Goal: Task Accomplishment & Management: Complete application form

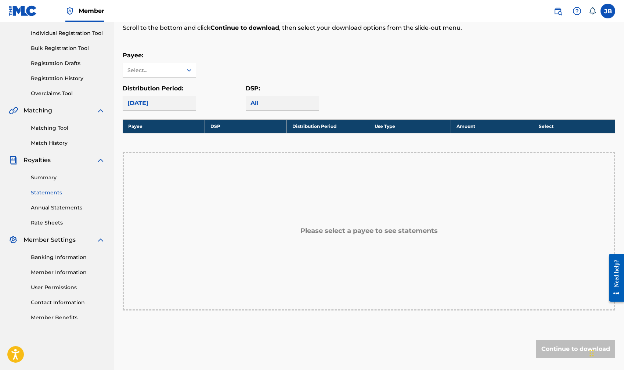
scroll to position [89, 0]
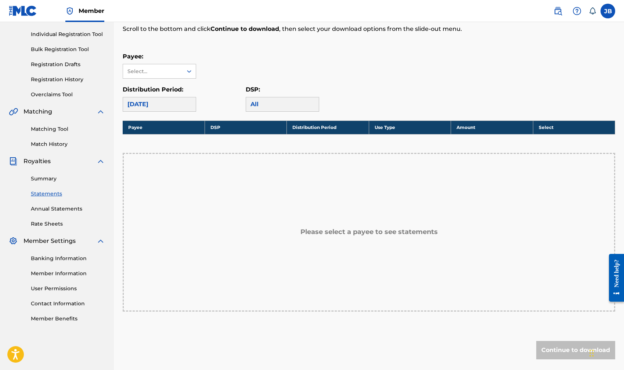
click at [271, 103] on div "All" at bounding box center [282, 104] width 73 height 15
click at [151, 69] on div "Select..." at bounding box center [152, 72] width 50 height 8
click at [147, 86] on div "After Tribe Music" at bounding box center [159, 88] width 73 height 18
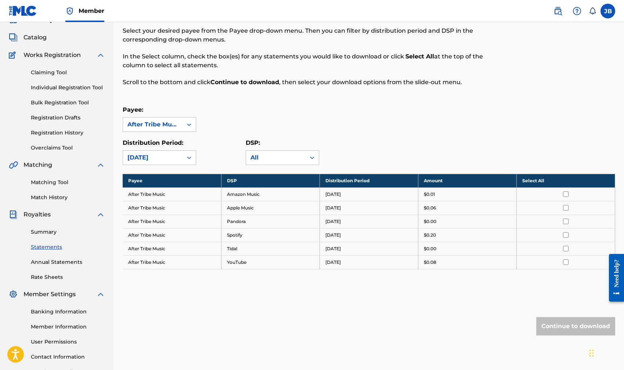
scroll to position [36, 0]
click at [162, 160] on div "[DATE]" at bounding box center [152, 157] width 51 height 9
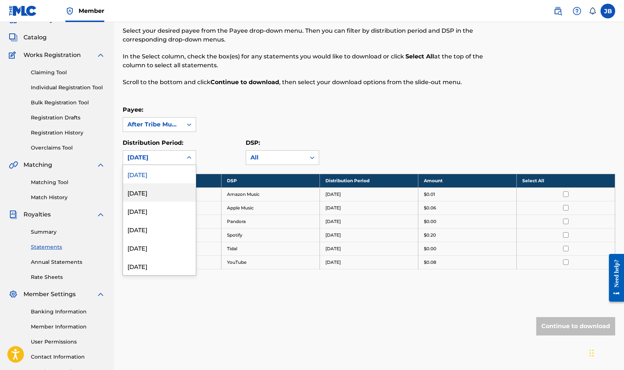
click at [155, 190] on div "[DATE]" at bounding box center [159, 192] width 73 height 18
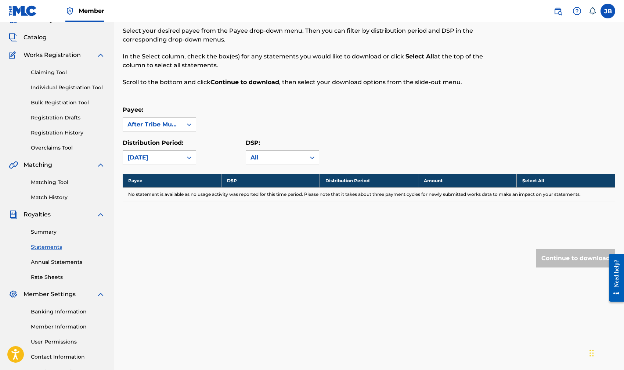
click at [151, 156] on div "[DATE]" at bounding box center [152, 157] width 51 height 9
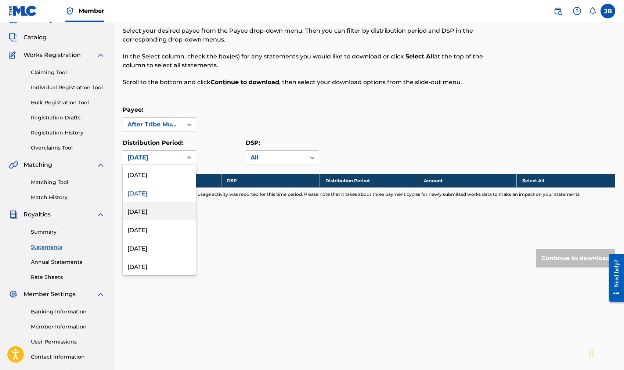
click at [149, 210] on div "[DATE]" at bounding box center [159, 211] width 73 height 18
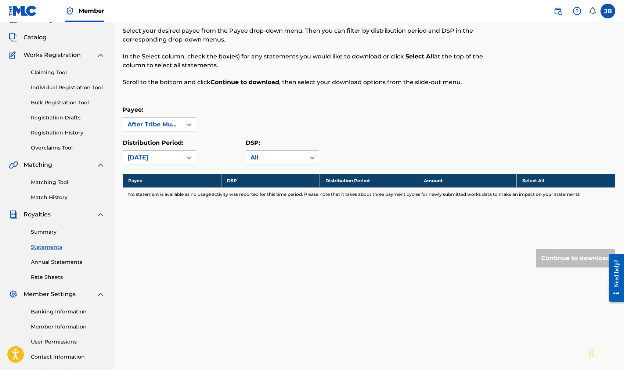
click at [145, 163] on div "[DATE]" at bounding box center [152, 158] width 59 height 14
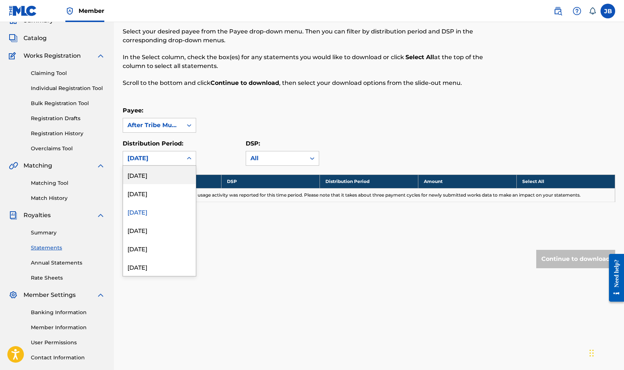
scroll to position [33, 0]
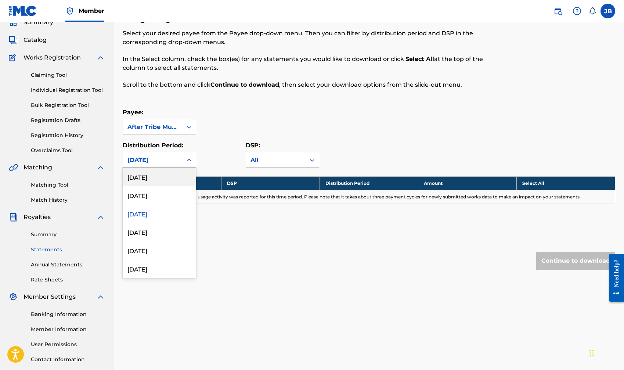
click at [146, 175] on div "[DATE]" at bounding box center [159, 176] width 73 height 18
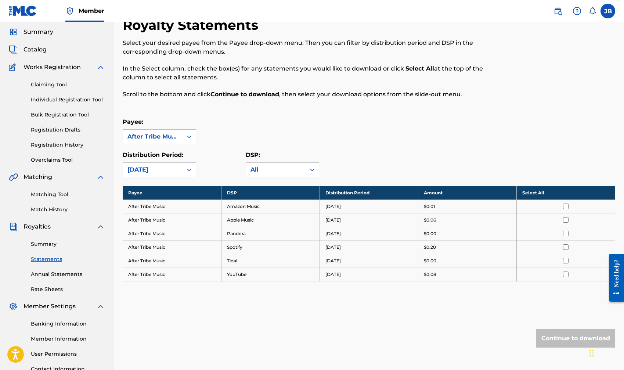
scroll to position [23, 0]
click at [43, 83] on link "Claiming Tool" at bounding box center [68, 85] width 74 height 8
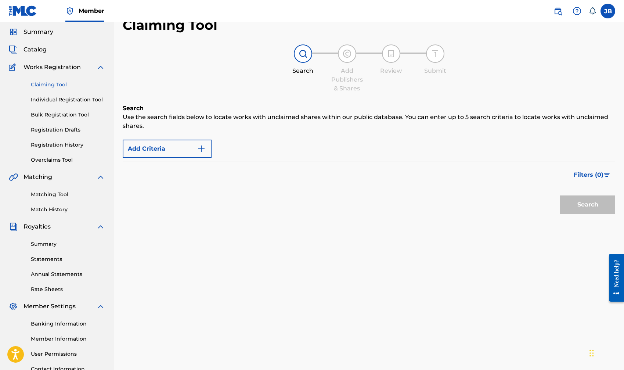
scroll to position [1, 0]
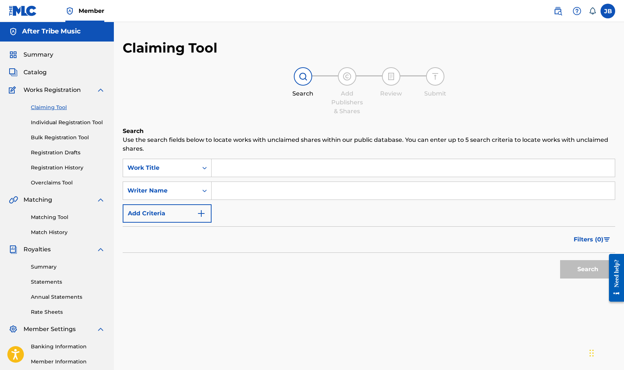
click at [39, 125] on link "Individual Registration Tool" at bounding box center [68, 123] width 74 height 8
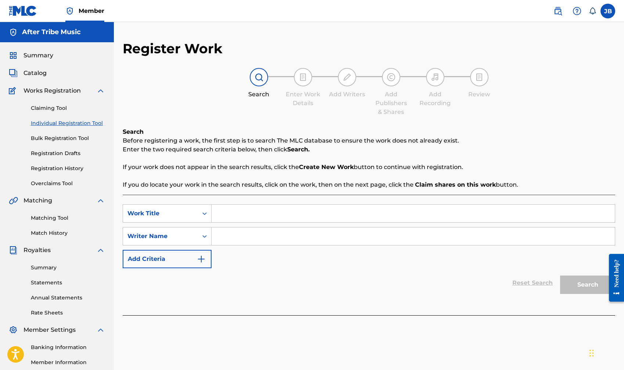
click at [232, 219] on input "Search Form" at bounding box center [412, 213] width 403 height 18
type input "Slow Lane"
click at [240, 237] on input "Search Form" at bounding box center [412, 236] width 403 height 18
type input "[PERSON_NAME]"
click at [586, 279] on button "Search" at bounding box center [587, 284] width 55 height 18
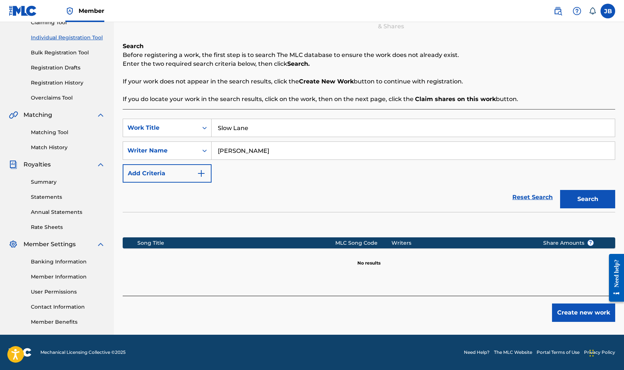
scroll to position [86, 0]
click at [586, 316] on button "Create new work" at bounding box center [583, 312] width 63 height 18
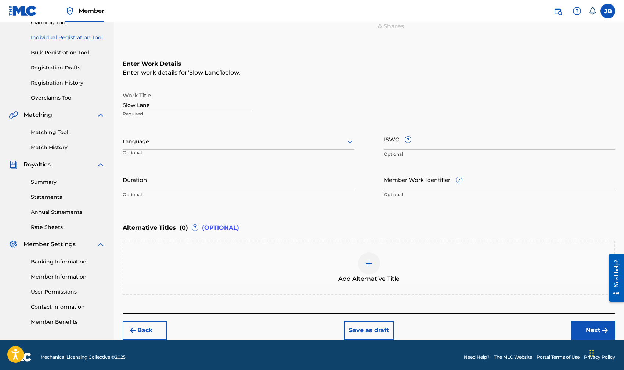
click at [391, 137] on input "ISWC ?" at bounding box center [500, 138] width 232 height 21
paste input "T3344130327"
type input "T3344130327"
click at [136, 182] on input "Duration" at bounding box center [239, 179] width 232 height 21
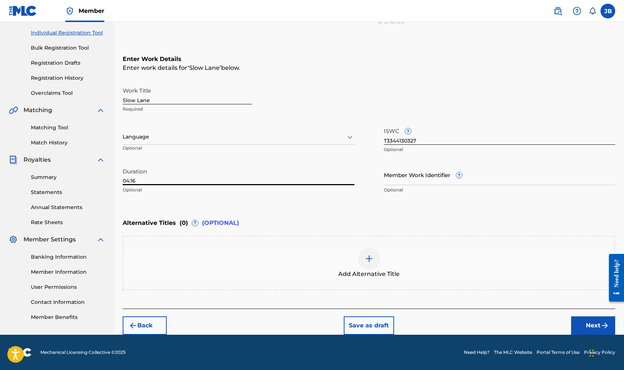
scroll to position [90, 0]
type input "04:16"
click at [588, 326] on button "Next" at bounding box center [593, 325] width 44 height 18
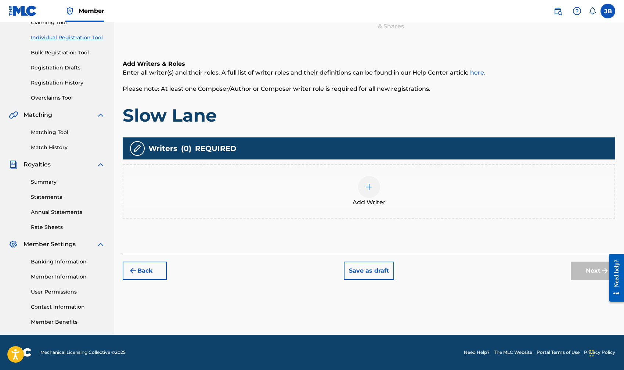
scroll to position [86, 0]
click at [373, 185] on div at bounding box center [369, 187] width 22 height 22
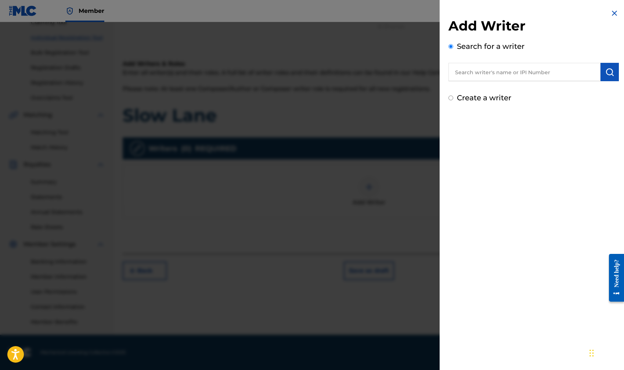
click at [483, 77] on input "text" at bounding box center [524, 72] width 152 height 18
click at [499, 91] on strong "[PERSON_NAME]" at bounding box center [507, 88] width 52 height 7
type input "[PERSON_NAME]"
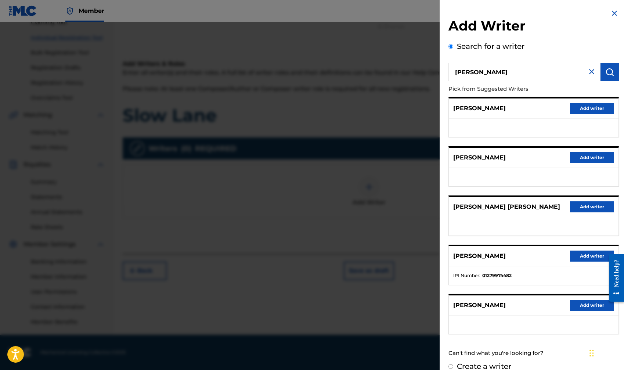
click at [589, 72] on img at bounding box center [591, 71] width 9 height 9
click at [588, 72] on input "text" at bounding box center [524, 72] width 152 height 18
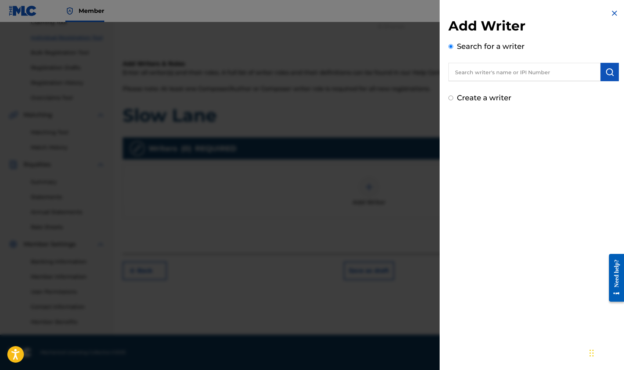
paste input "1279974482"
type input "1279974482"
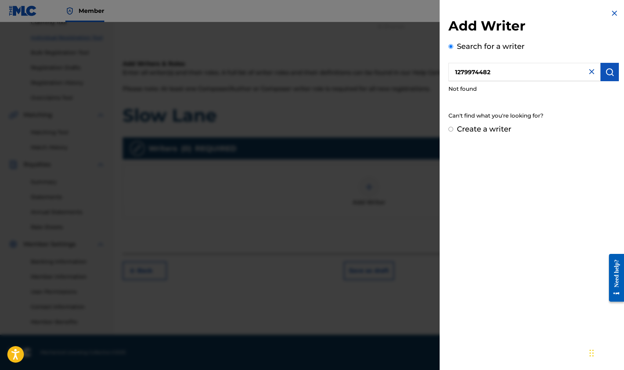
drag, startPoint x: 499, startPoint y: 75, endPoint x: 387, endPoint y: 65, distance: 112.0
click at [388, 65] on div "Add Writer Search for a writer 1279974482 Not found Can't find what you're look…" at bounding box center [312, 196] width 624 height 348
paste input "1278927006"
type input "1278927006"
click at [611, 15] on img at bounding box center [614, 13] width 9 height 9
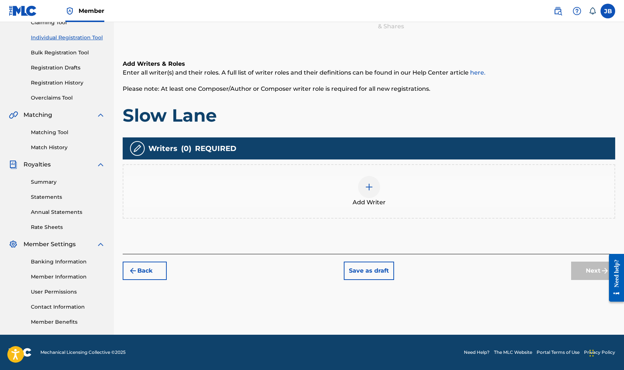
click at [366, 191] on img at bounding box center [369, 186] width 9 height 9
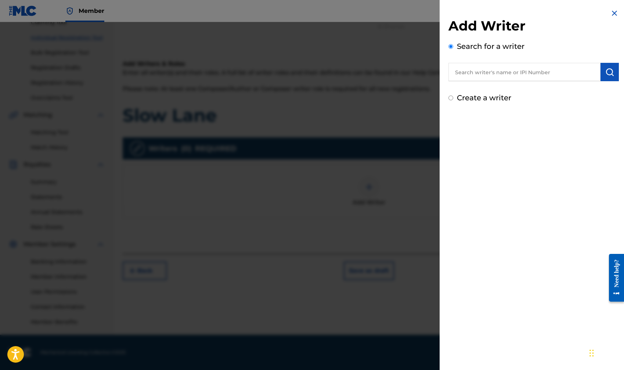
click at [493, 98] on label "Create a writer" at bounding box center [484, 97] width 54 height 9
radio input "true"
click at [453, 98] on input "Create a writer" at bounding box center [450, 97] width 5 height 5
radio input "false"
radio input "true"
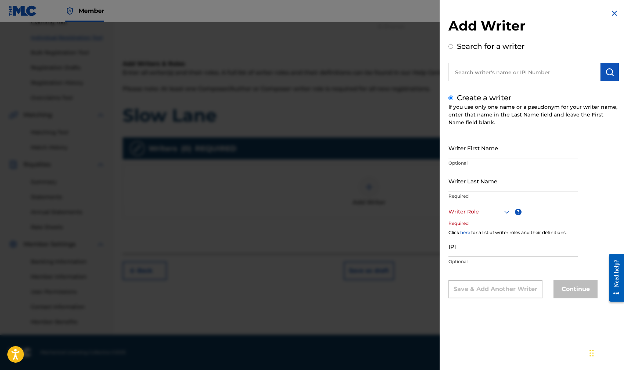
click at [478, 210] on div at bounding box center [479, 211] width 63 height 9
click at [612, 14] on img at bounding box center [614, 13] width 9 height 9
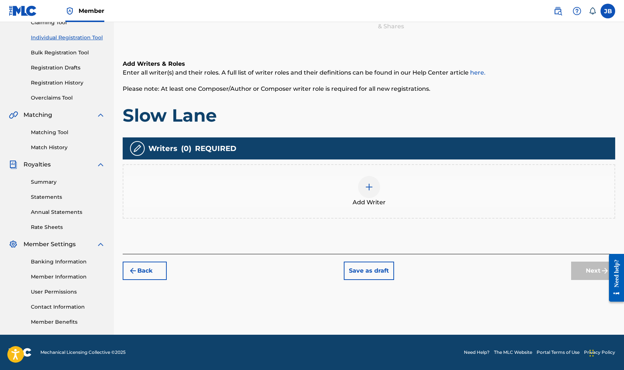
click at [370, 190] on img at bounding box center [369, 186] width 9 height 9
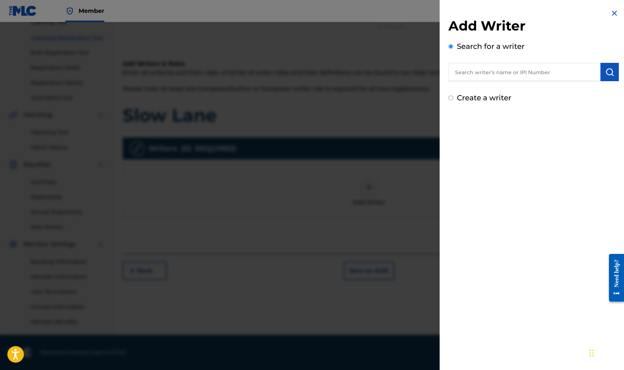
click at [469, 69] on input "text" at bounding box center [524, 72] width 152 height 18
type input "[PERSON_NAME]"
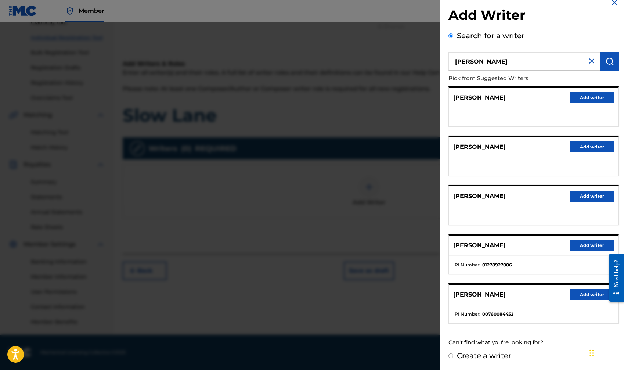
scroll to position [10, 0]
click at [584, 248] on button "Add writer" at bounding box center [592, 245] width 44 height 11
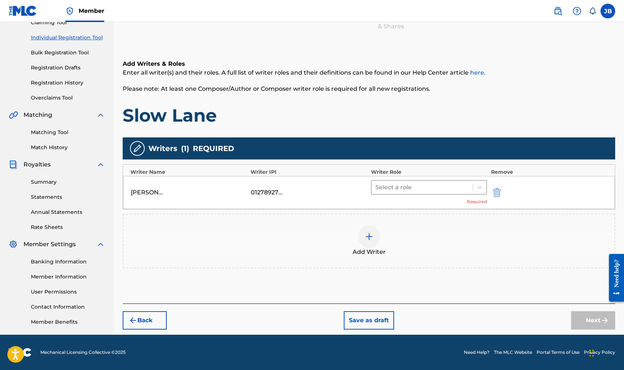
click at [425, 184] on div at bounding box center [422, 187] width 94 height 10
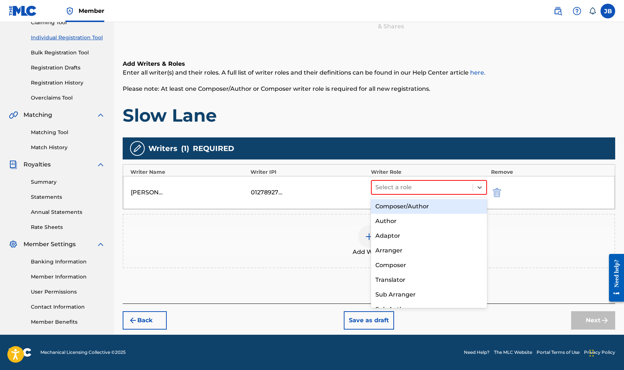
click at [397, 207] on div "Composer/Author" at bounding box center [429, 206] width 116 height 15
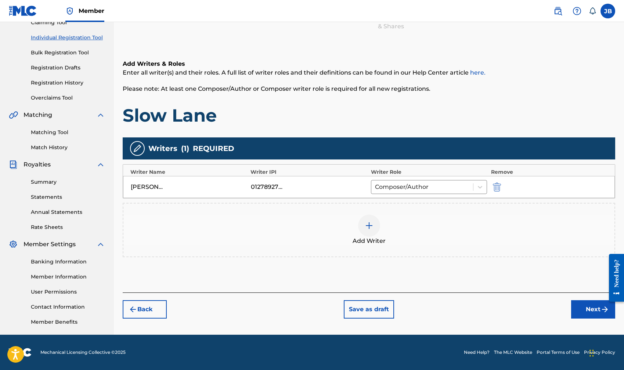
click at [368, 224] on img at bounding box center [369, 225] width 9 height 9
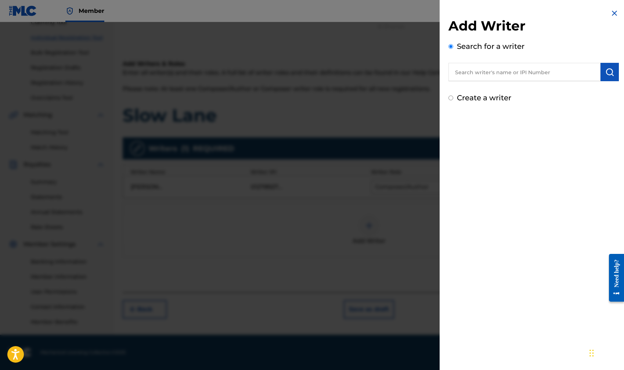
click at [480, 75] on input "text" at bounding box center [524, 72] width 152 height 18
click at [532, 86] on div "[PERSON_NAME] lle [PERSON_NAME]" at bounding box center [524, 88] width 152 height 13
type input "[PERSON_NAME]"
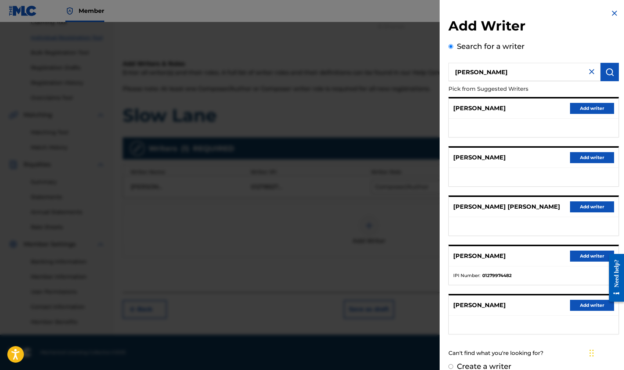
click at [594, 255] on button "Add writer" at bounding box center [592, 255] width 44 height 11
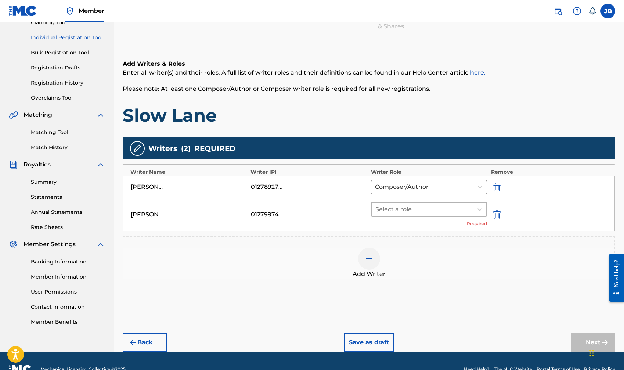
click at [392, 209] on div at bounding box center [422, 209] width 94 height 10
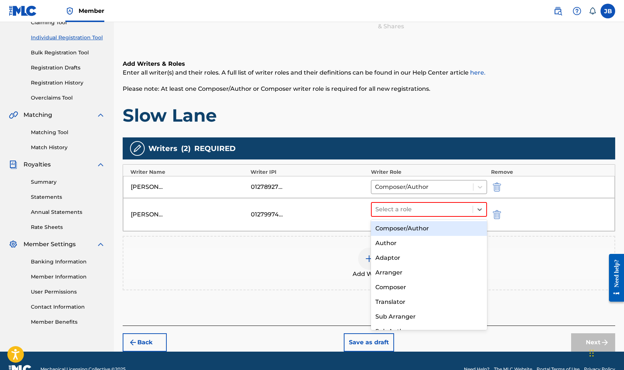
click at [393, 225] on div "Composer/Author" at bounding box center [429, 228] width 116 height 15
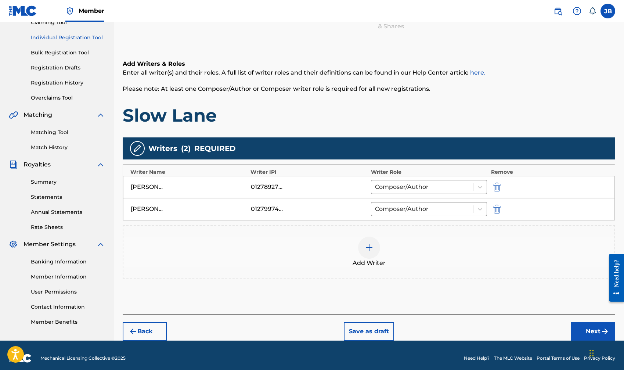
click at [368, 250] on img at bounding box center [369, 247] width 9 height 9
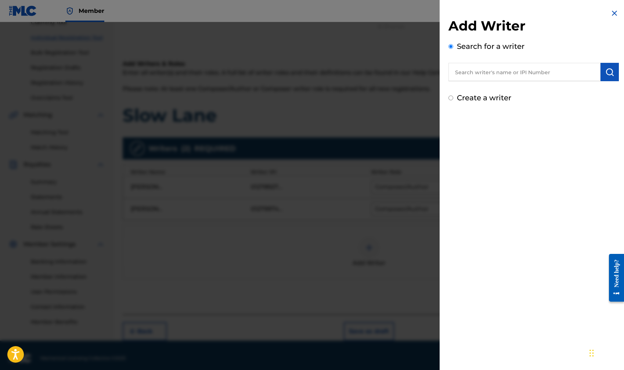
click at [469, 72] on input "text" at bounding box center [524, 72] width 152 height 18
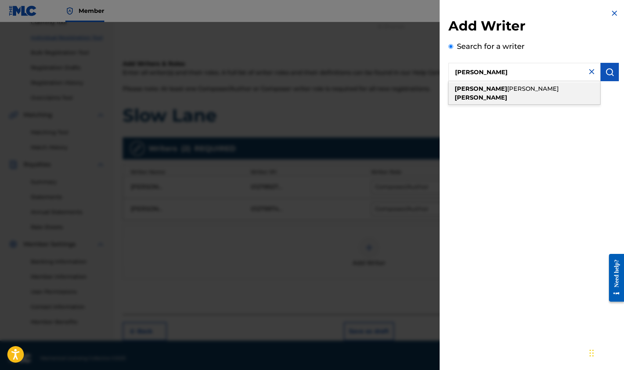
click at [543, 90] on div "[PERSON_NAME] [PERSON_NAME]" at bounding box center [524, 93] width 152 height 22
type input "[PERSON_NAME] [PERSON_NAME]"
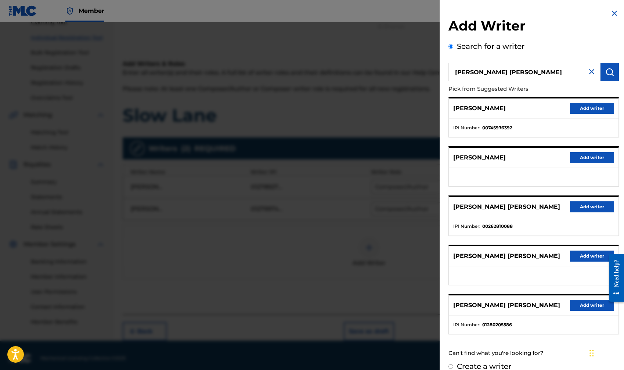
click at [584, 305] on button "Add writer" at bounding box center [592, 305] width 44 height 11
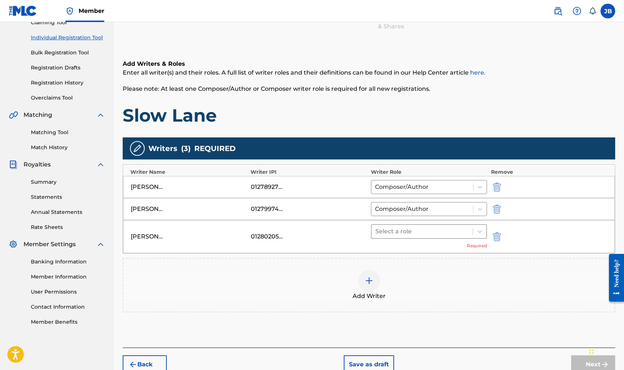
click at [396, 232] on div at bounding box center [422, 231] width 94 height 10
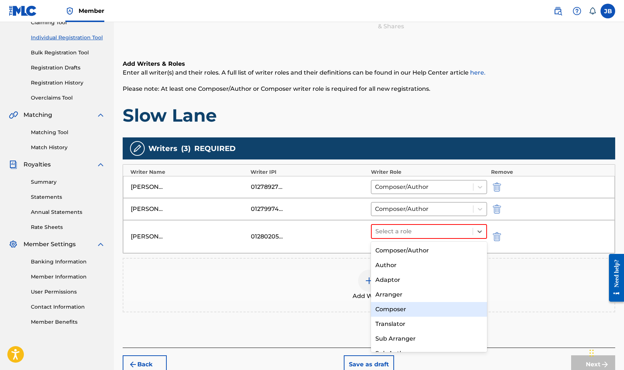
click at [397, 308] on div "Composer" at bounding box center [429, 309] width 116 height 15
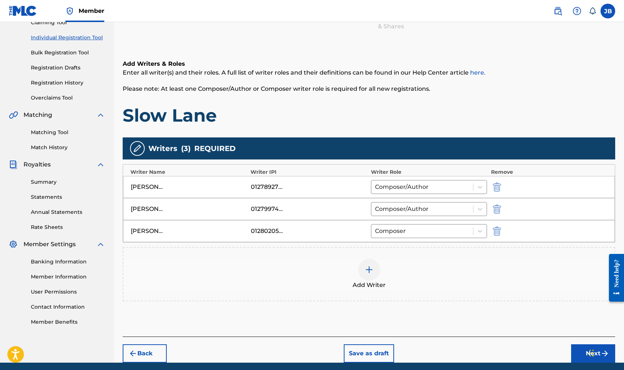
click at [368, 269] on img at bounding box center [369, 269] width 9 height 9
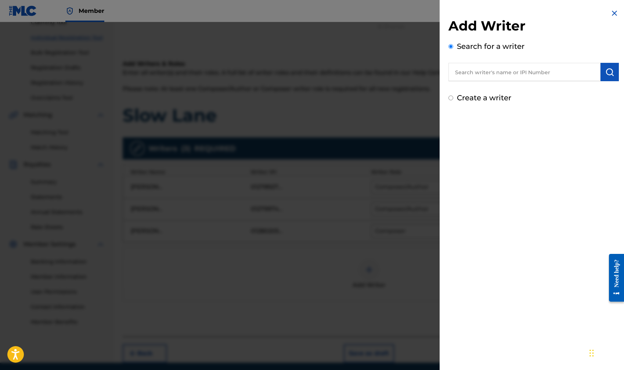
click at [478, 72] on input "text" at bounding box center [524, 72] width 152 height 18
type input "[PERSON_NAME]"
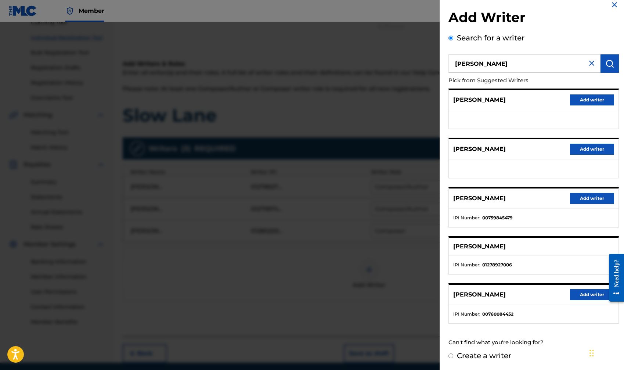
scroll to position [8, 0]
click at [579, 296] on button "Add writer" at bounding box center [592, 294] width 44 height 11
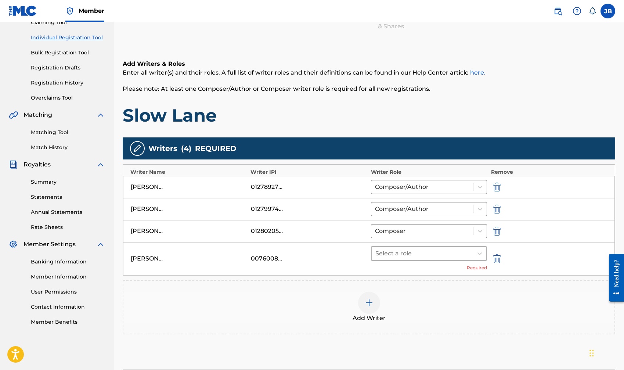
click at [419, 251] on div at bounding box center [422, 253] width 94 height 10
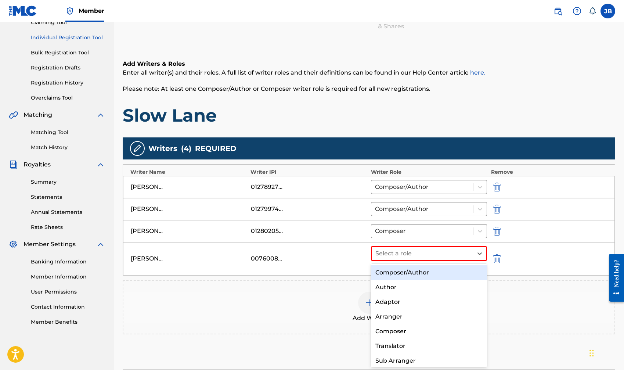
click at [398, 274] on div "Composer/Author" at bounding box center [429, 272] width 116 height 15
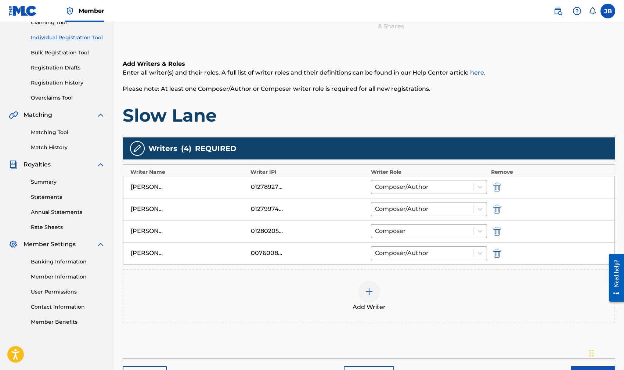
click at [370, 289] on img at bounding box center [369, 291] width 9 height 9
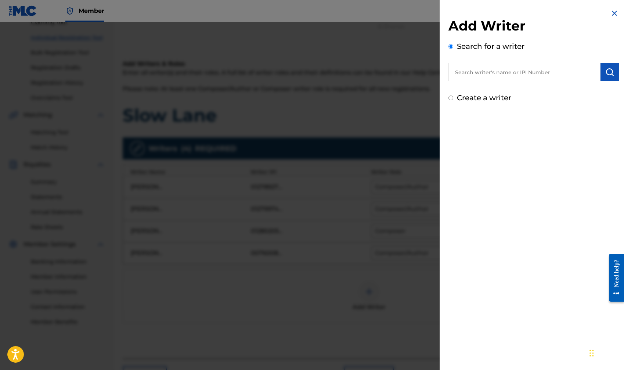
click at [489, 66] on input "text" at bounding box center [524, 72] width 152 height 18
type input "[PERSON_NAME]"
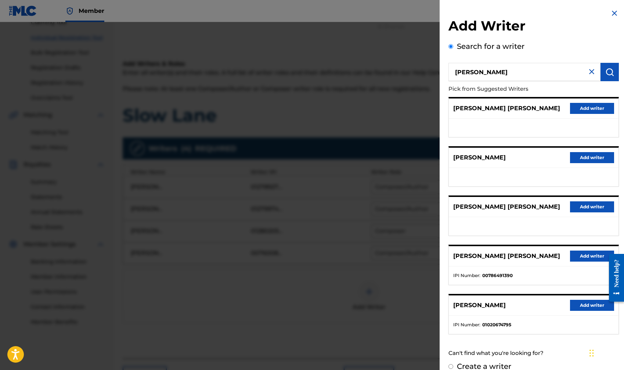
click at [587, 308] on button "Add writer" at bounding box center [592, 305] width 44 height 11
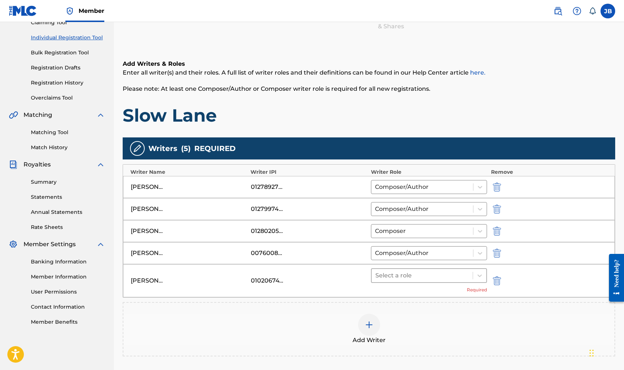
click at [430, 276] on div at bounding box center [422, 275] width 94 height 10
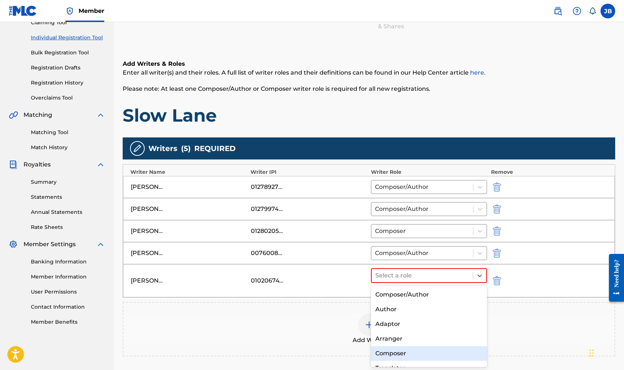
click at [395, 353] on div "Composer" at bounding box center [429, 353] width 116 height 15
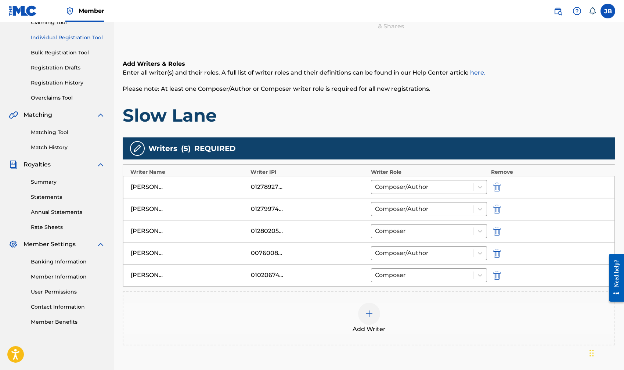
click at [369, 315] on img at bounding box center [369, 313] width 9 height 9
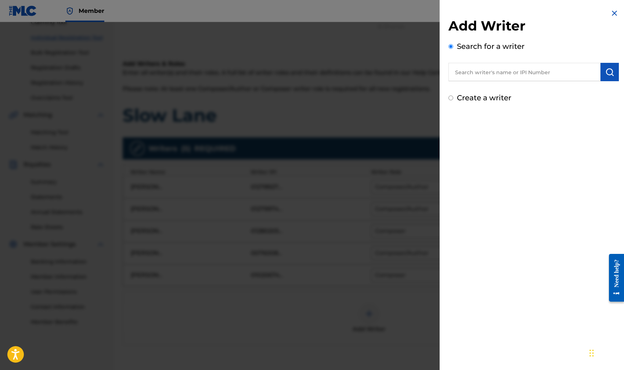
click at [484, 75] on input "text" at bounding box center [524, 72] width 152 height 18
click at [525, 73] on input "text" at bounding box center [524, 72] width 152 height 18
click at [249, 341] on div at bounding box center [312, 207] width 624 height 370
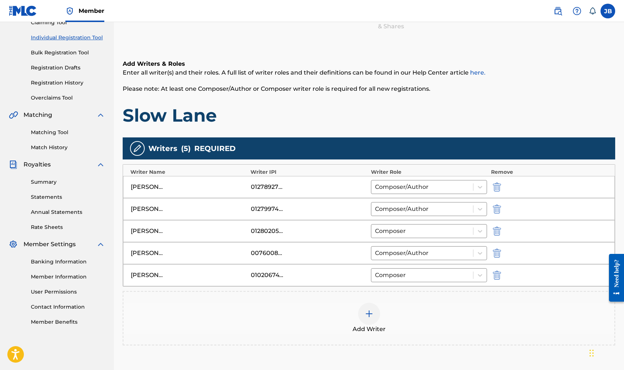
click at [375, 316] on div at bounding box center [369, 314] width 22 height 22
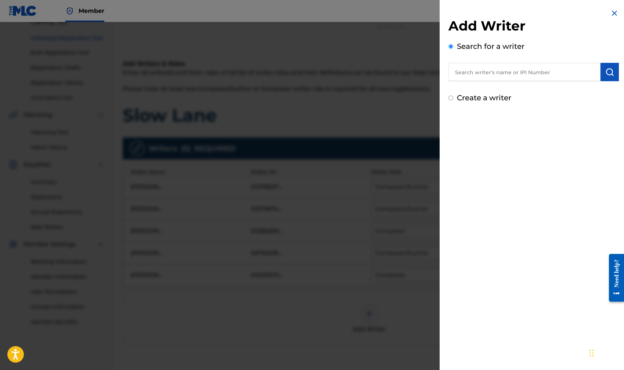
click at [463, 79] on input "text" at bounding box center [524, 72] width 152 height 18
type input "[PERSON_NAME]"
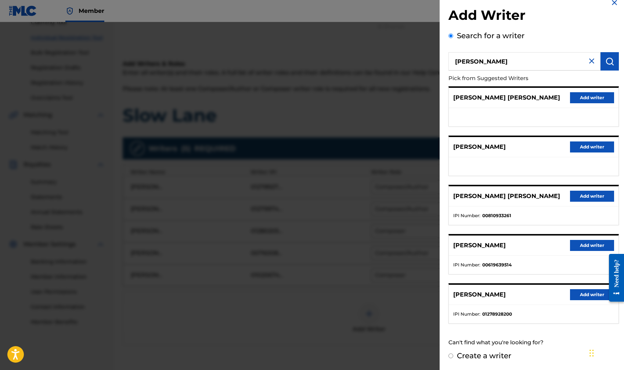
scroll to position [10, 0]
click at [585, 296] on button "Add writer" at bounding box center [592, 294] width 44 height 11
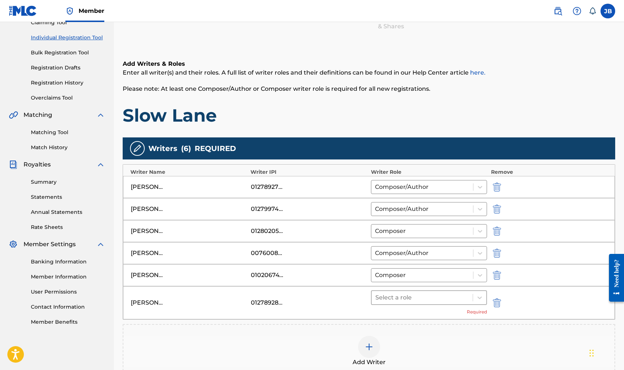
click at [430, 297] on div at bounding box center [422, 297] width 94 height 10
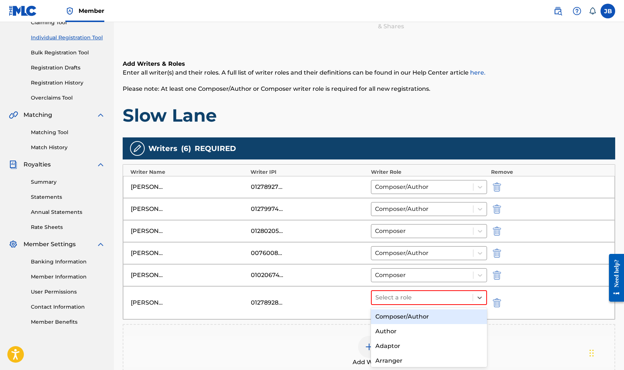
click at [409, 317] on div "Composer/Author" at bounding box center [429, 316] width 116 height 15
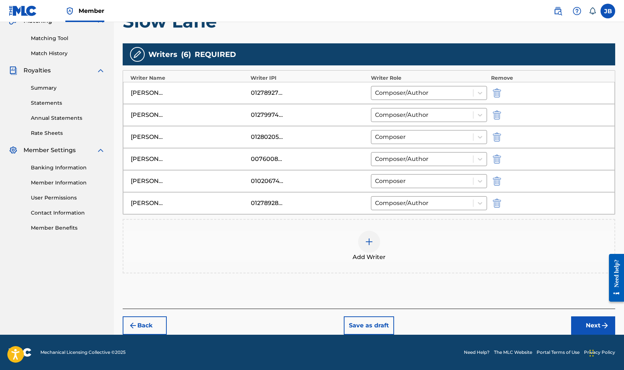
scroll to position [180, 0]
click at [583, 323] on button "Next" at bounding box center [593, 325] width 44 height 18
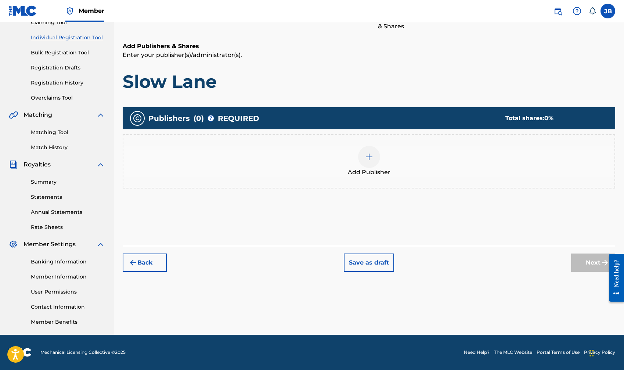
click at [368, 159] on img at bounding box center [369, 156] width 9 height 9
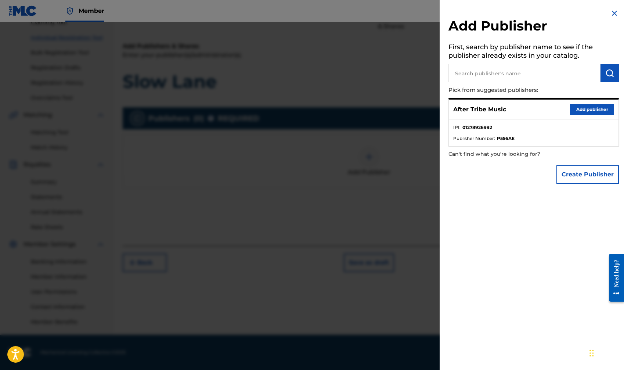
click at [589, 111] on button "Add publisher" at bounding box center [592, 109] width 44 height 11
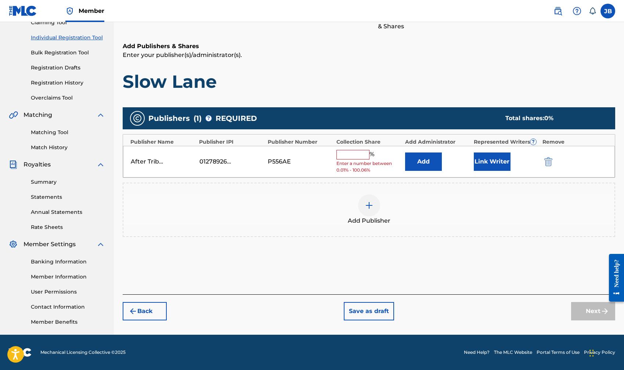
click at [488, 163] on button "Link Writer" at bounding box center [492, 161] width 37 height 18
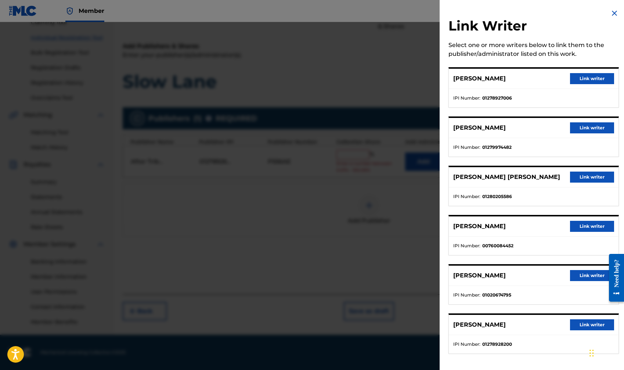
click at [579, 80] on button "Link writer" at bounding box center [592, 78] width 44 height 11
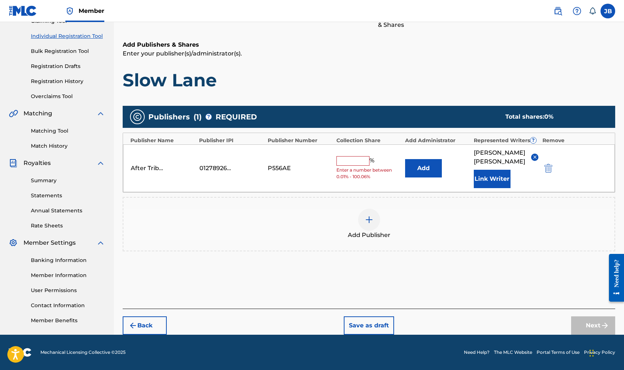
scroll to position [87, 0]
click at [347, 158] on input "text" at bounding box center [352, 161] width 33 height 10
type input "19"
click at [477, 227] on div "Add Publisher" at bounding box center [368, 224] width 491 height 31
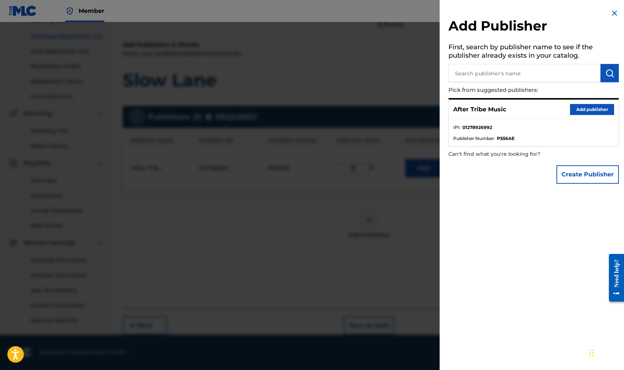
click at [612, 12] on img at bounding box center [614, 13] width 9 height 9
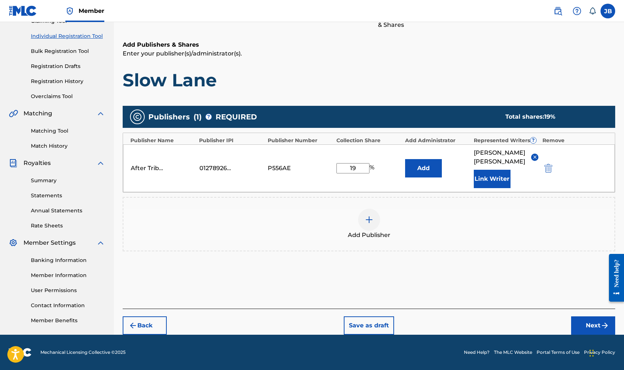
click at [591, 327] on button "Next" at bounding box center [593, 325] width 44 height 18
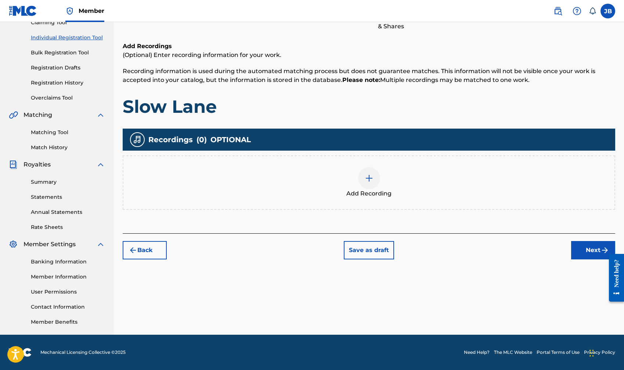
click at [370, 181] on img at bounding box center [369, 178] width 9 height 9
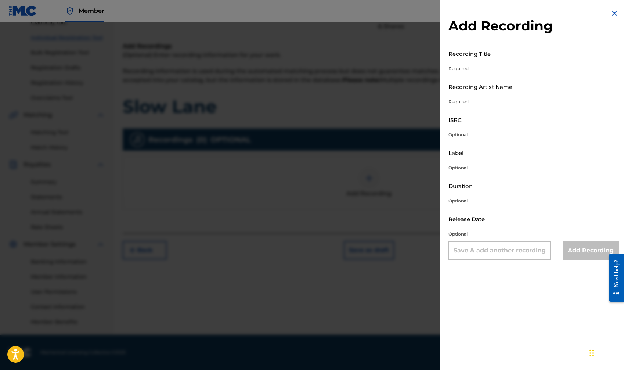
click at [469, 58] on input "Recording Title" at bounding box center [533, 53] width 170 height 21
type input "Slow Lane"
click at [473, 93] on input "Recording Artist Name" at bounding box center [533, 86] width 170 height 21
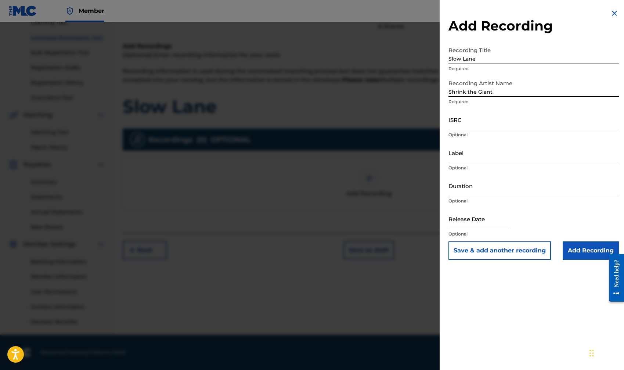
type input "Shrink the Giant"
click at [463, 124] on input "ISRC" at bounding box center [533, 119] width 170 height 21
paste input "usl4q2526178"
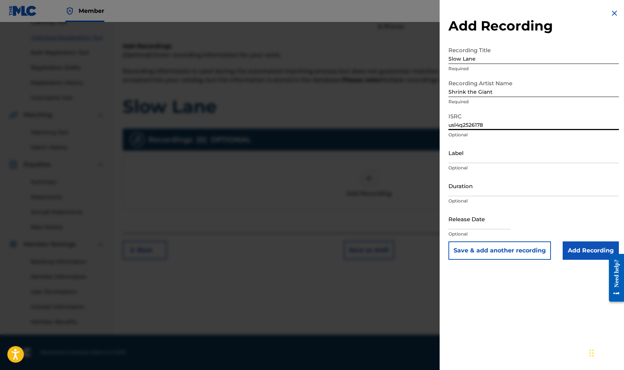
type input "usl4q2526178"
click at [472, 189] on input "Duration" at bounding box center [533, 185] width 170 height 21
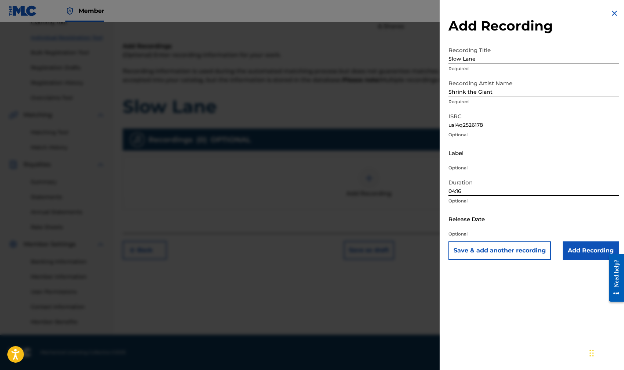
type input "04:16"
click at [517, 291] on div "Add Recording Recording Title Slow Lane Required Recording Artist Name Shrink t…" at bounding box center [533, 185] width 188 height 370
select select "7"
select select "2025"
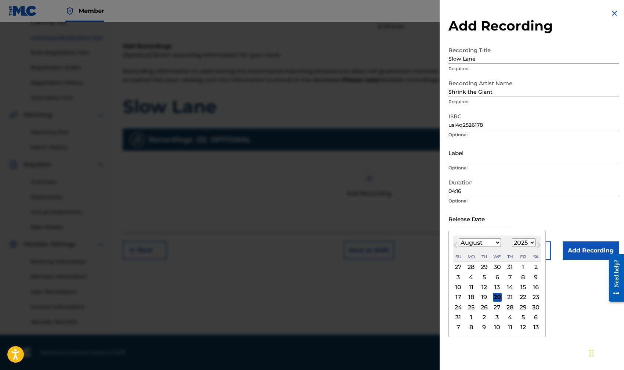
click at [463, 224] on input "text" at bounding box center [479, 218] width 62 height 21
select select "8"
click at [507, 267] on div "4" at bounding box center [510, 266] width 9 height 9
type input "[DATE]"
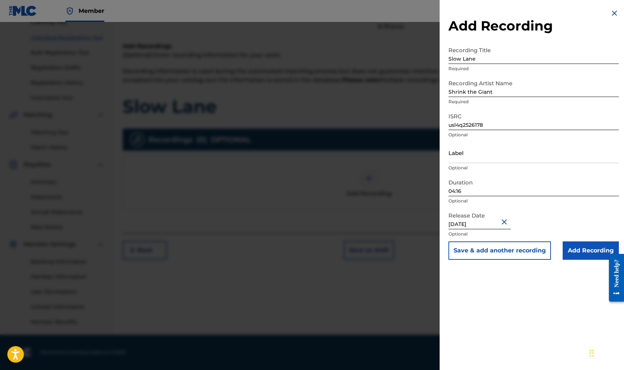
click at [578, 252] on input "Add Recording" at bounding box center [590, 250] width 56 height 18
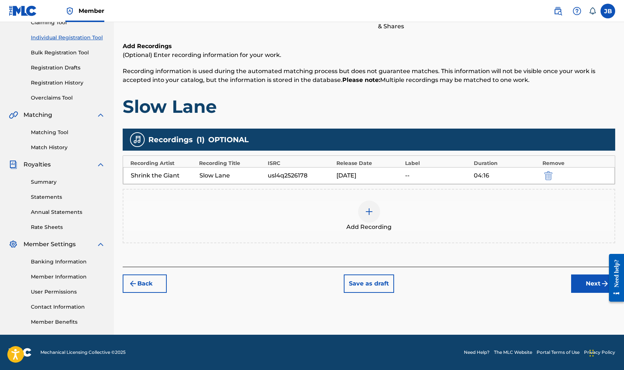
click at [587, 282] on button "Next" at bounding box center [593, 283] width 44 height 18
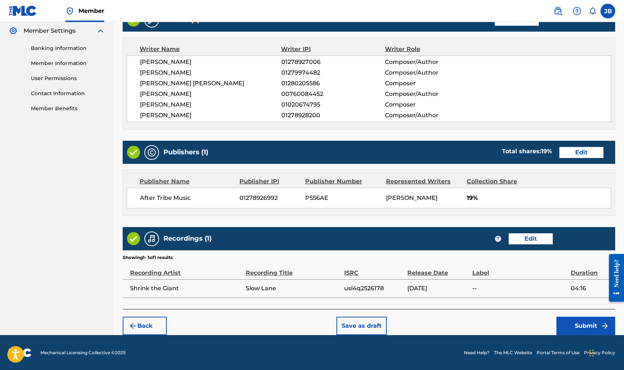
scroll to position [298, 0]
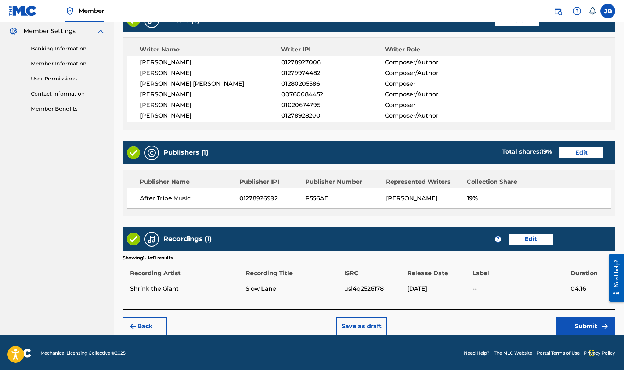
click at [595, 322] on button "Submit" at bounding box center [585, 326] width 59 height 18
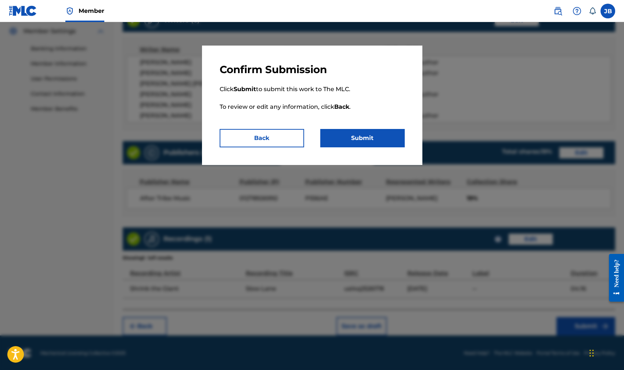
click at [355, 142] on button "Submit" at bounding box center [362, 138] width 84 height 18
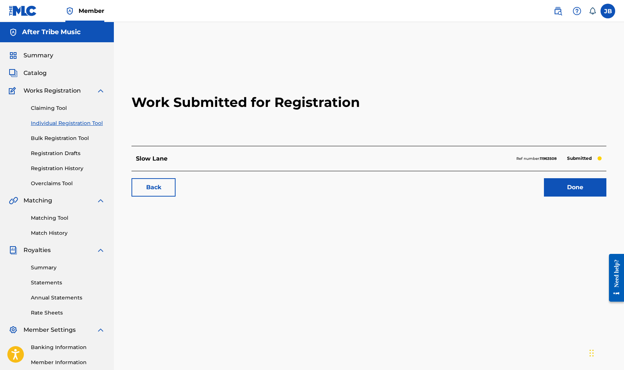
click at [568, 188] on link "Done" at bounding box center [575, 187] width 62 height 18
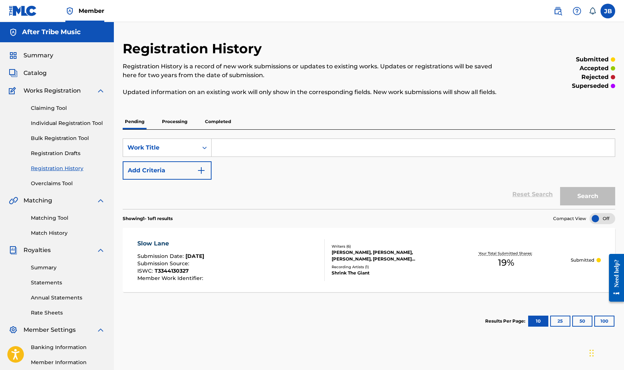
click at [50, 125] on link "Individual Registration Tool" at bounding box center [68, 123] width 74 height 8
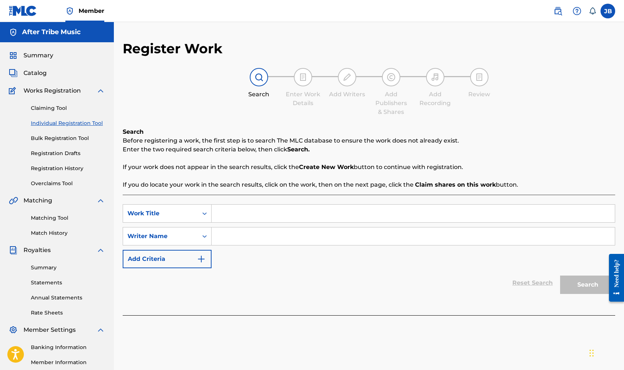
click at [227, 217] on input "Search Form" at bounding box center [412, 213] width 403 height 18
type input "We're Both Idiots"
click at [231, 238] on input "Search Form" at bounding box center [412, 236] width 403 height 18
type input "[PERSON_NAME]"
click at [576, 283] on button "Search" at bounding box center [587, 284] width 55 height 18
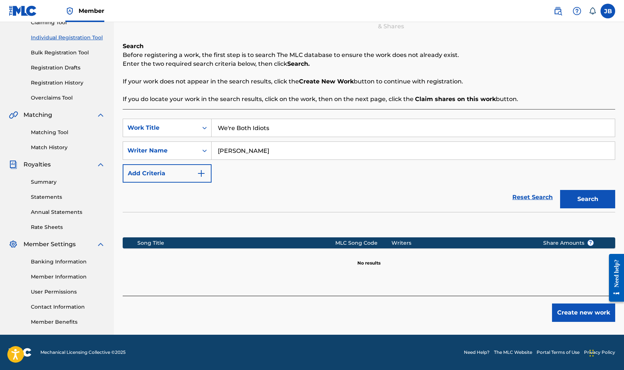
scroll to position [86, 0]
click at [562, 317] on button "Create new work" at bounding box center [583, 312] width 63 height 18
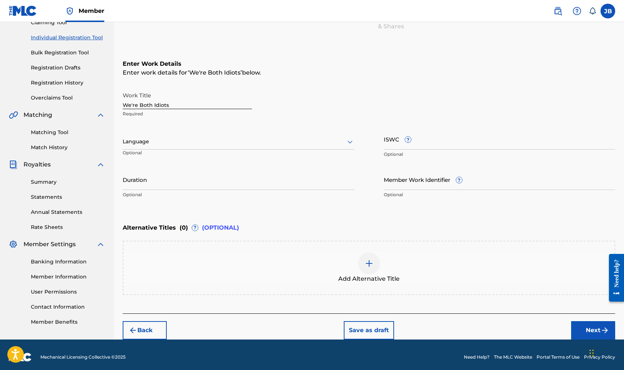
drag, startPoint x: 390, startPoint y: 140, endPoint x: 393, endPoint y: 144, distance: 5.6
click at [390, 140] on input "ISWC ?" at bounding box center [500, 138] width 232 height 21
paste input "T3344130929"
type input "T3344130929"
click at [163, 180] on input "Duration" at bounding box center [239, 179] width 232 height 21
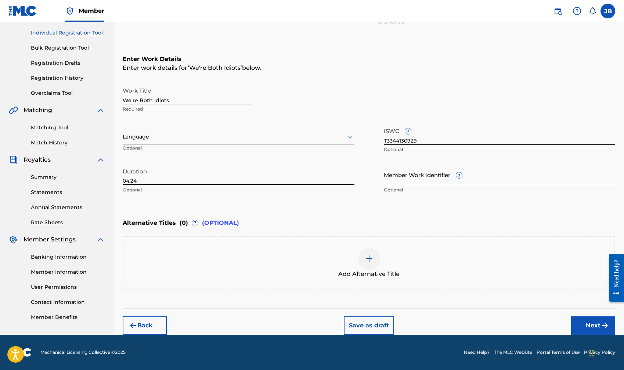
scroll to position [90, 0]
type input "04:24"
click at [593, 325] on button "Next" at bounding box center [593, 325] width 44 height 18
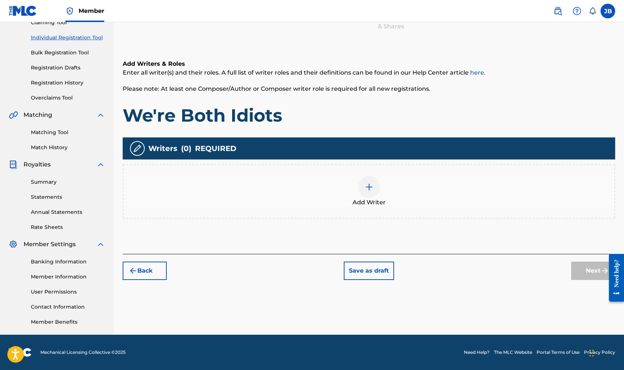
click at [374, 192] on div at bounding box center [369, 187] width 22 height 22
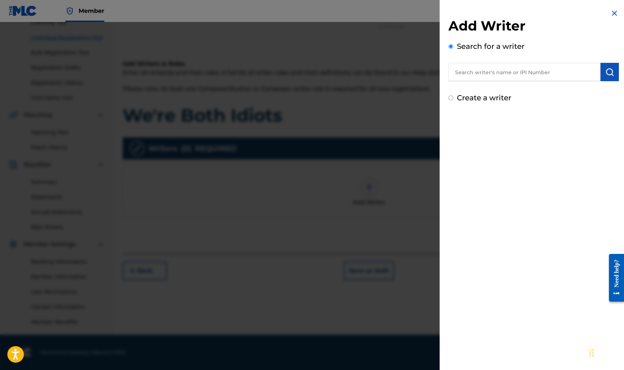
click at [479, 72] on input "text" at bounding box center [524, 72] width 152 height 18
type input "[PERSON_NAME]"
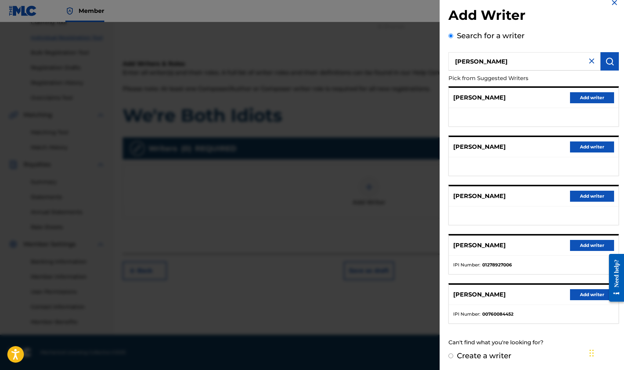
scroll to position [10, 0]
click at [579, 248] on button "Add writer" at bounding box center [592, 245] width 44 height 11
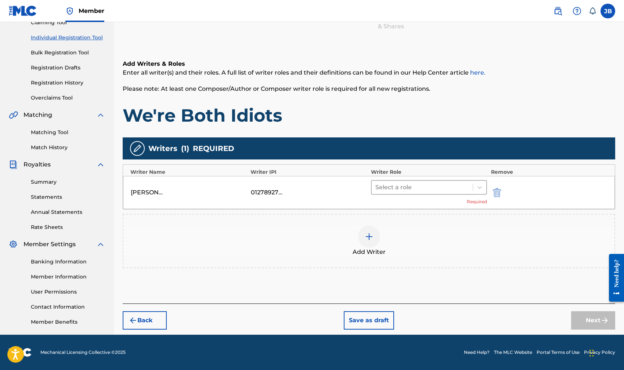
click at [422, 184] on div at bounding box center [422, 187] width 94 height 10
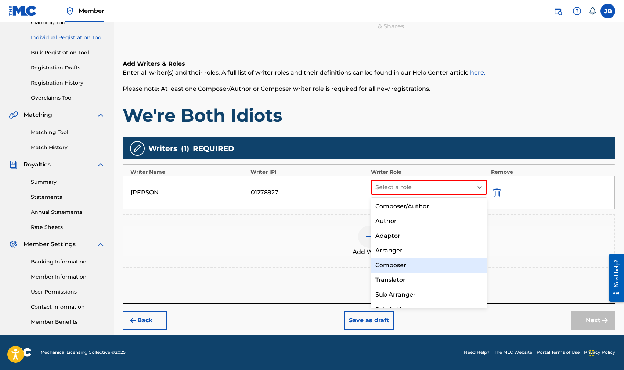
click at [397, 263] on div "Composer" at bounding box center [429, 265] width 116 height 15
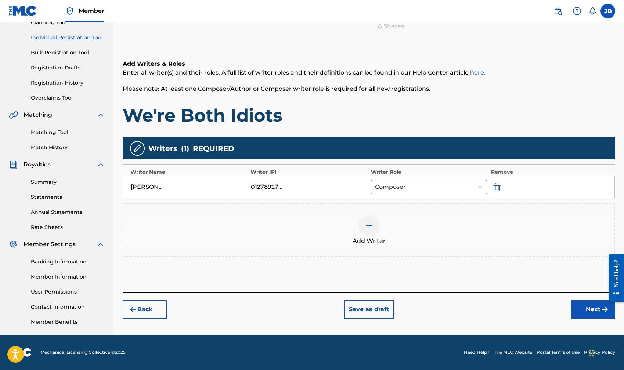
click at [370, 226] on img at bounding box center [369, 225] width 9 height 9
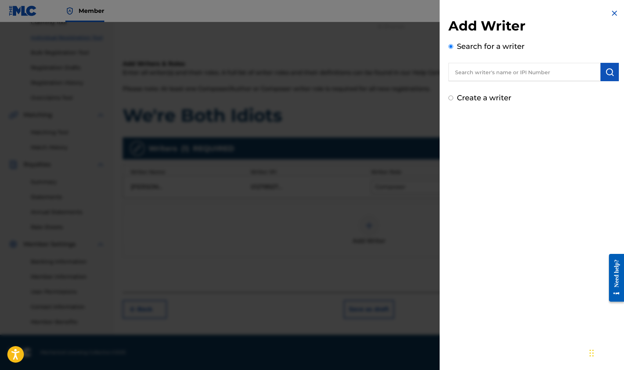
click at [501, 73] on input "text" at bounding box center [524, 72] width 152 height 18
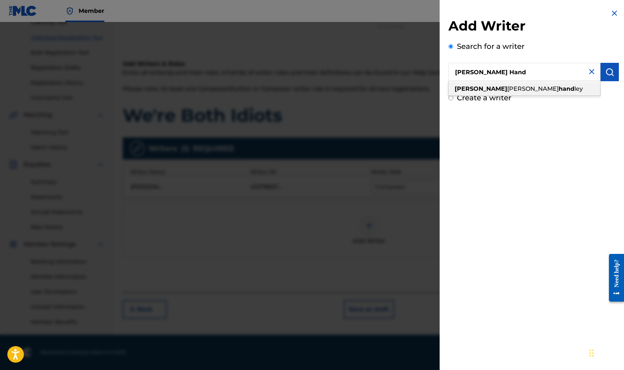
click at [510, 85] on div "[PERSON_NAME] hand [PERSON_NAME]" at bounding box center [524, 88] width 152 height 13
type input "[PERSON_NAME] [PERSON_NAME]"
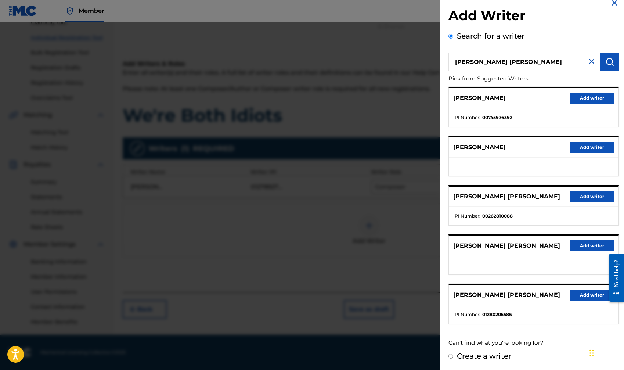
click at [577, 297] on button "Add writer" at bounding box center [592, 294] width 44 height 11
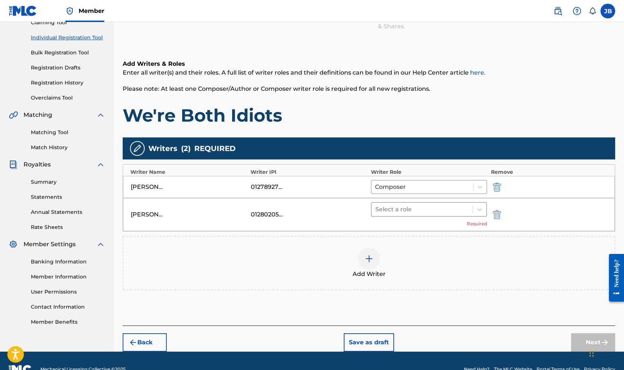
click at [401, 213] on div at bounding box center [422, 209] width 94 height 10
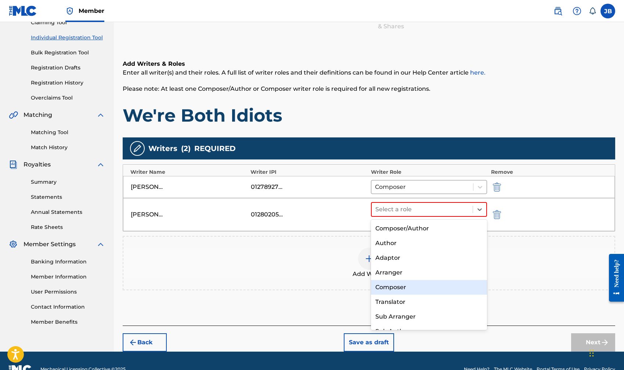
click at [392, 283] on div "Composer" at bounding box center [429, 287] width 116 height 15
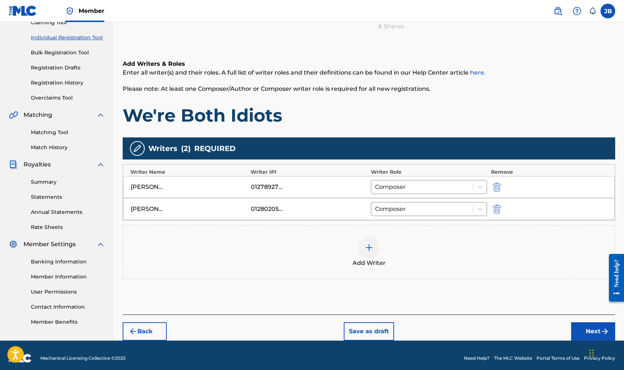
click at [368, 247] on img at bounding box center [369, 247] width 9 height 9
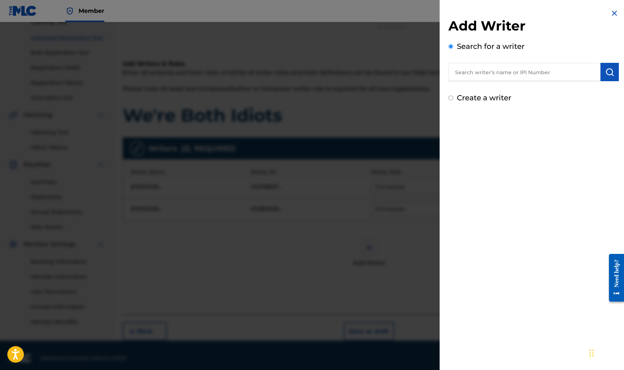
click at [476, 73] on input "text" at bounding box center [524, 72] width 152 height 18
type input "[PERSON_NAME]"
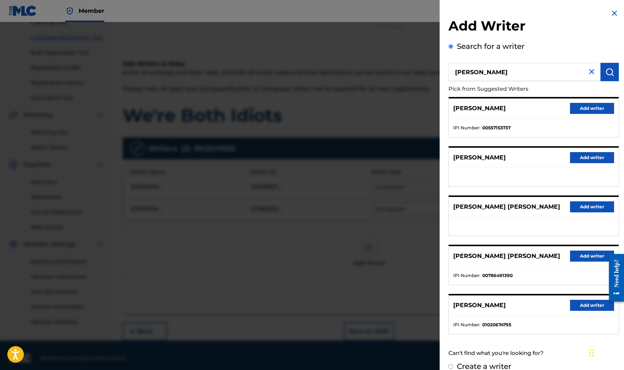
click at [582, 307] on button "Add writer" at bounding box center [592, 305] width 44 height 11
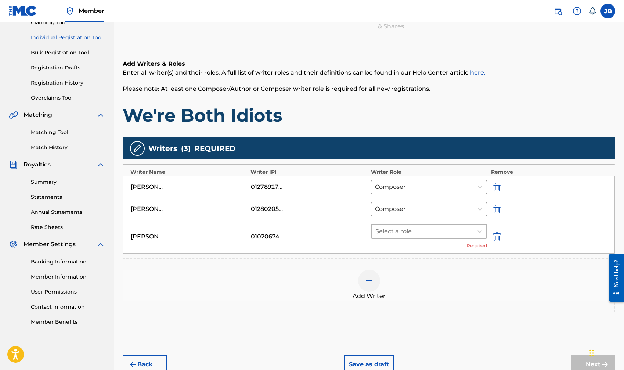
click at [393, 229] on div at bounding box center [422, 231] width 94 height 10
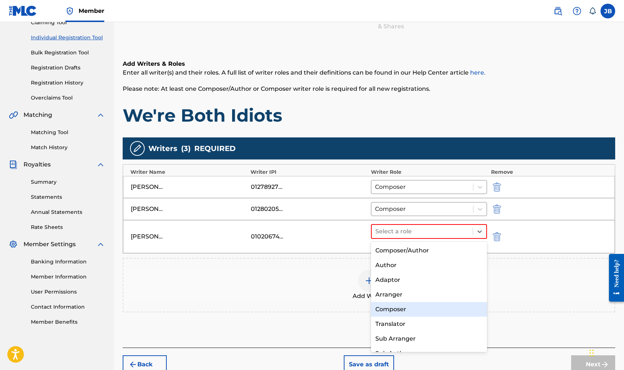
click at [392, 306] on div "Composer" at bounding box center [429, 309] width 116 height 15
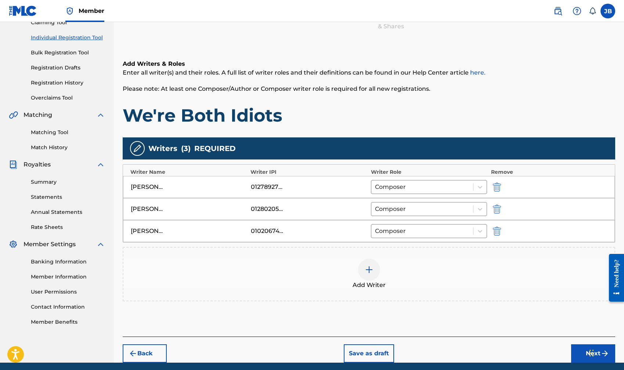
click at [366, 270] on img at bounding box center [369, 269] width 9 height 9
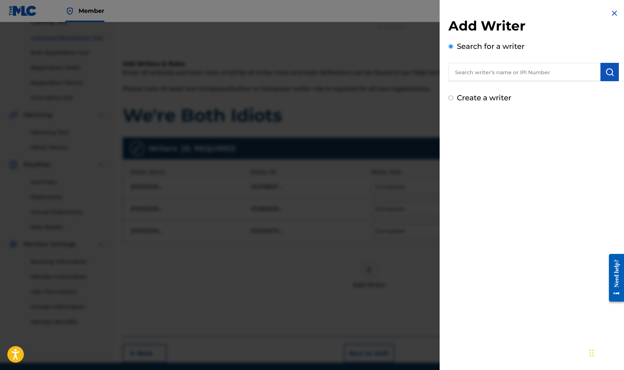
click at [463, 70] on input "text" at bounding box center [524, 72] width 152 height 18
type input "[PERSON_NAME]"
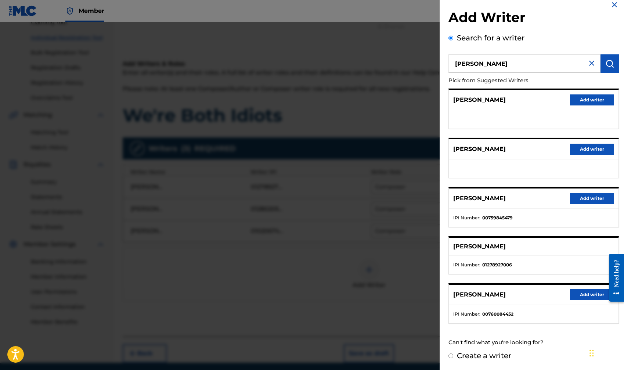
scroll to position [8, 0]
click at [588, 296] on button "Add writer" at bounding box center [592, 294] width 44 height 11
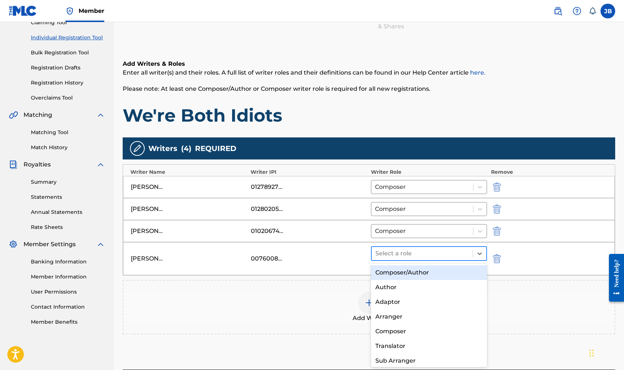
click at [417, 255] on div at bounding box center [422, 253] width 94 height 10
click at [405, 269] on div "Composer/Author" at bounding box center [429, 272] width 116 height 15
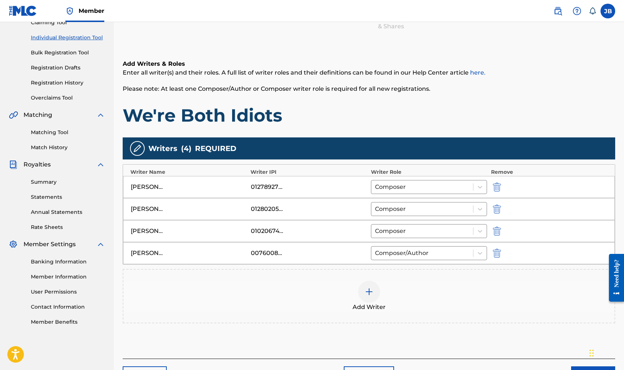
click at [373, 294] on img at bounding box center [369, 291] width 9 height 9
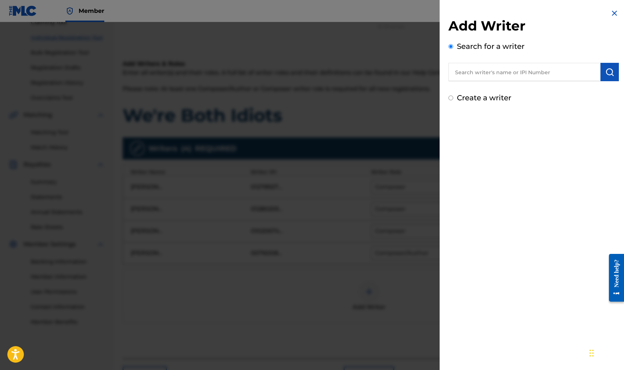
click at [481, 72] on input "text" at bounding box center [524, 72] width 152 height 18
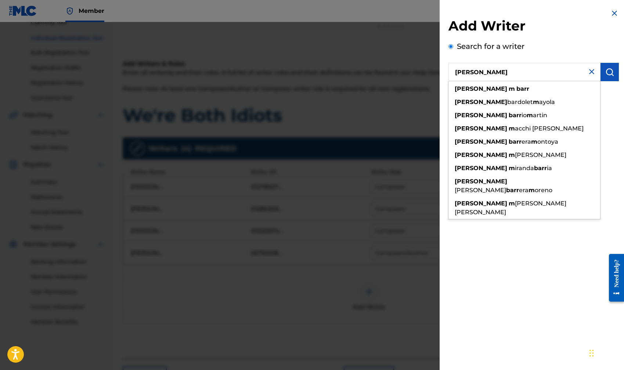
type input "[PERSON_NAME]"
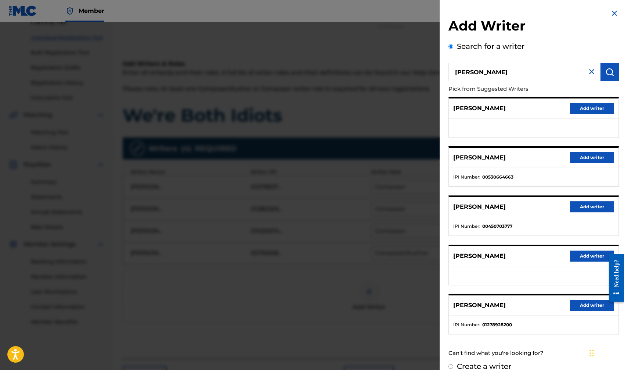
click at [577, 303] on button "Add writer" at bounding box center [592, 305] width 44 height 11
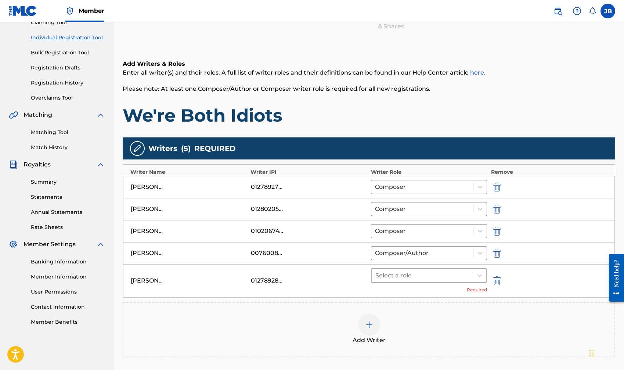
click at [395, 275] on div at bounding box center [422, 275] width 94 height 10
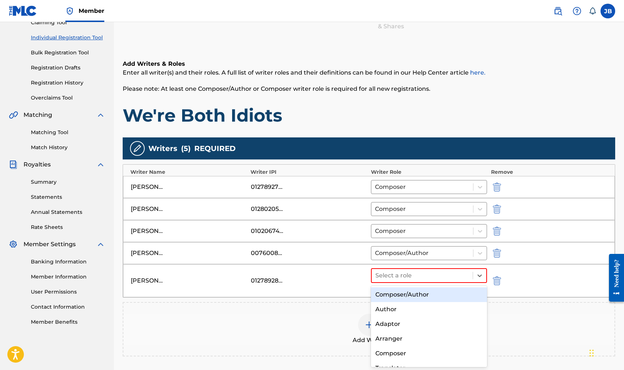
click at [400, 292] on div "Composer/Author" at bounding box center [429, 294] width 116 height 15
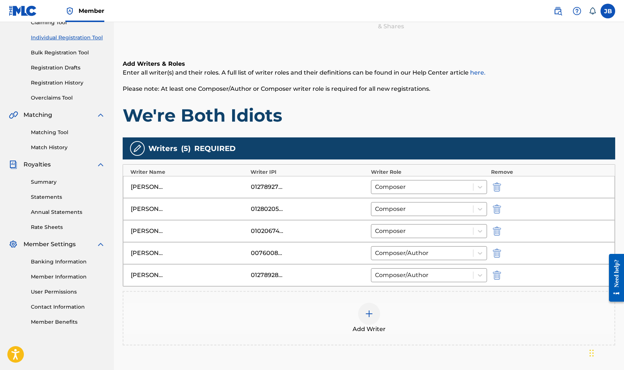
click at [365, 318] on div at bounding box center [369, 314] width 22 height 22
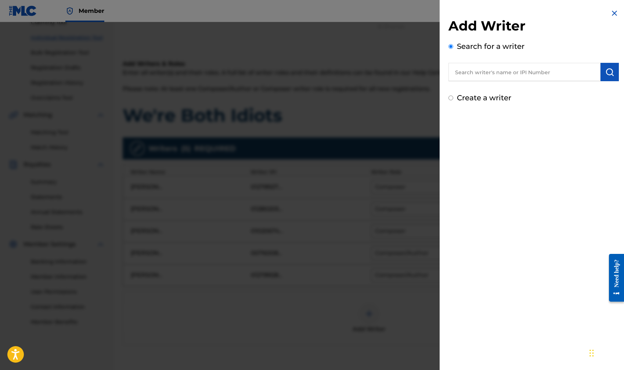
click at [472, 75] on input "text" at bounding box center [524, 72] width 152 height 18
type input "[PERSON_NAME]"
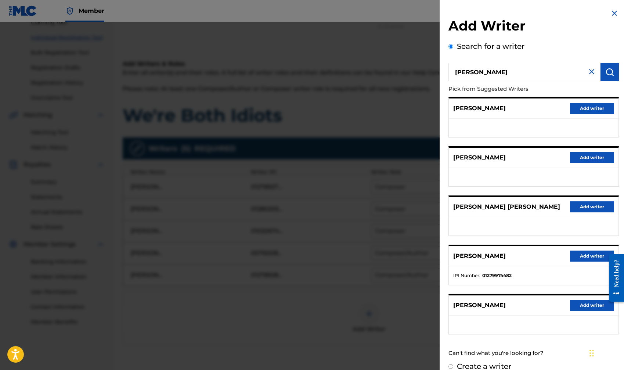
click at [586, 256] on button "Add writer" at bounding box center [592, 255] width 44 height 11
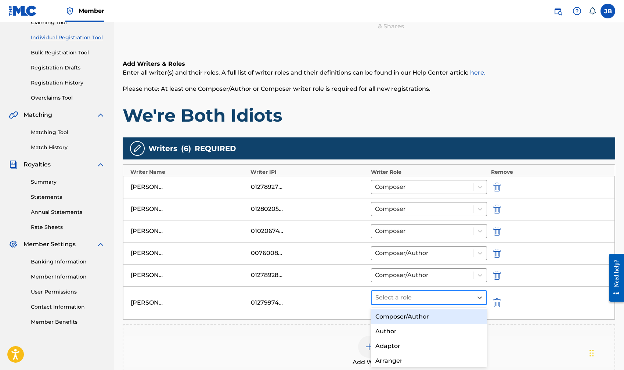
click at [382, 299] on div at bounding box center [422, 297] width 94 height 10
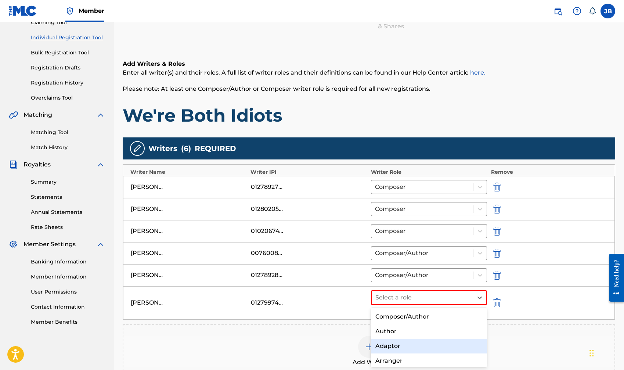
scroll to position [0, 0]
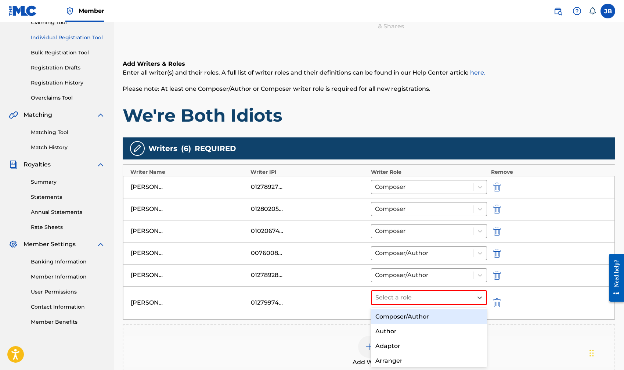
click at [399, 316] on div "Composer/Author" at bounding box center [429, 316] width 116 height 15
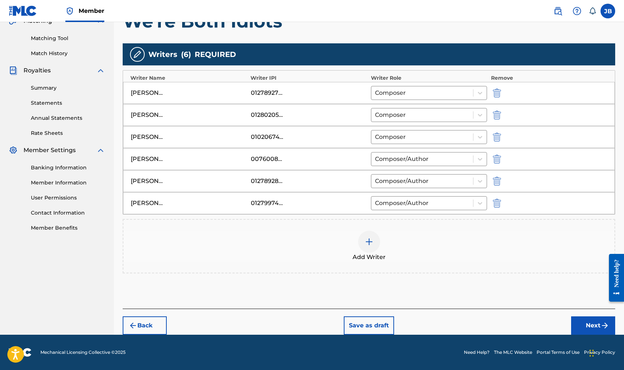
click at [586, 327] on button "Next" at bounding box center [593, 325] width 44 height 18
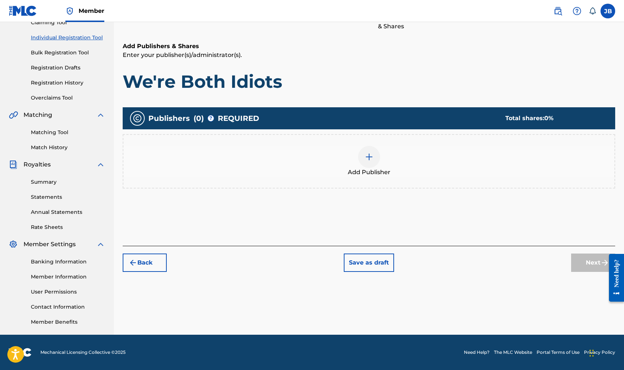
scroll to position [86, 0]
click at [370, 154] on img at bounding box center [369, 156] width 9 height 9
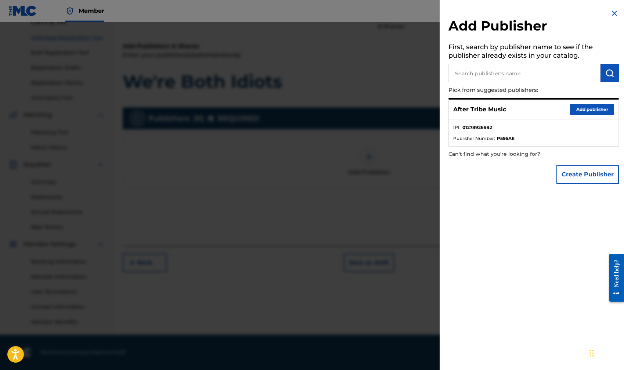
click at [594, 107] on button "Add publisher" at bounding box center [592, 109] width 44 height 11
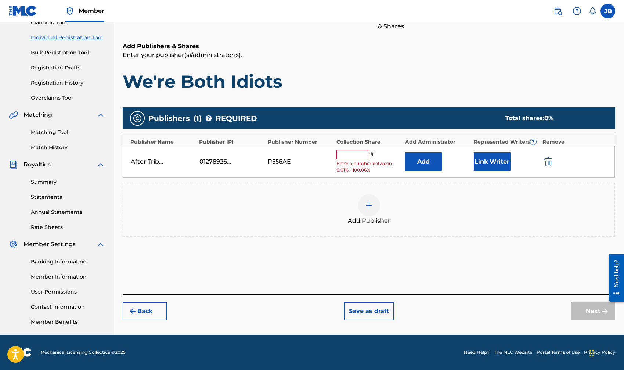
click at [355, 155] on input "text" at bounding box center [352, 155] width 33 height 10
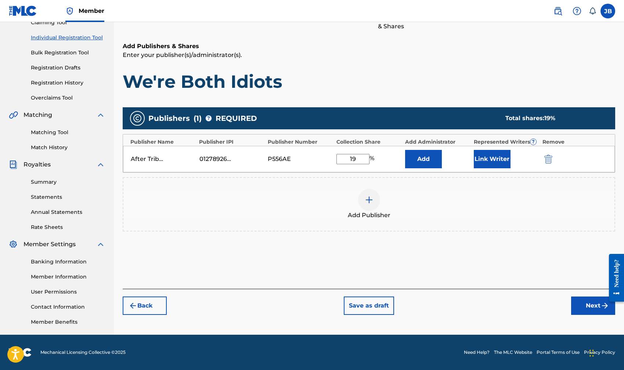
type input "19"
click at [488, 157] on button "Link Writer" at bounding box center [492, 159] width 37 height 18
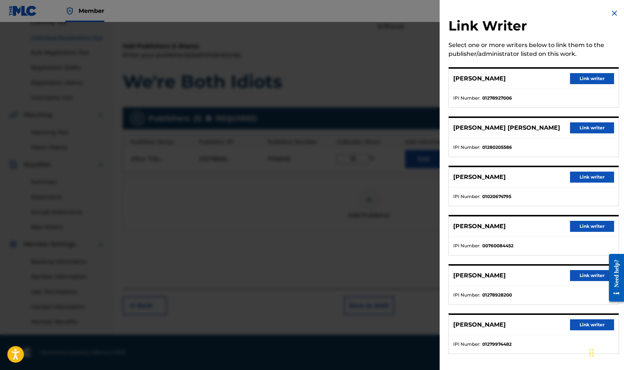
click at [582, 79] on button "Link writer" at bounding box center [592, 78] width 44 height 11
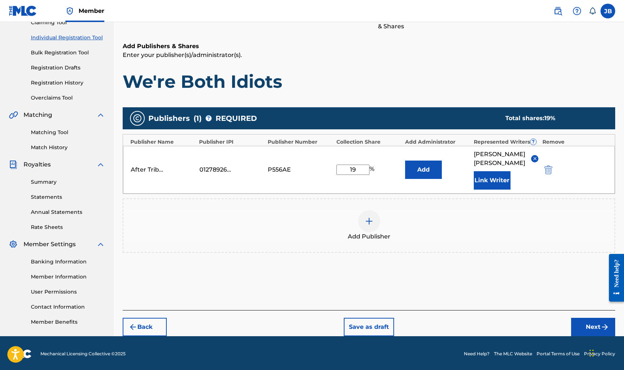
click at [591, 327] on button "Next" at bounding box center [593, 327] width 44 height 18
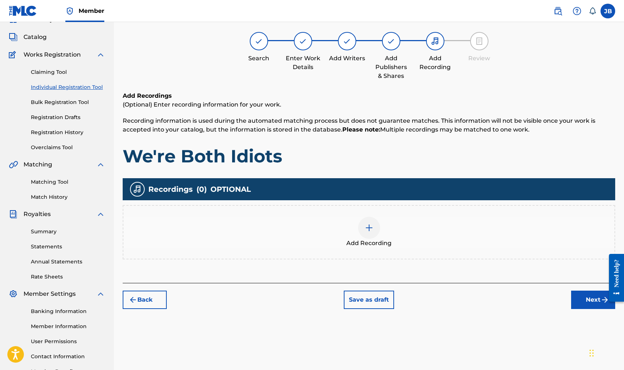
scroll to position [33, 0]
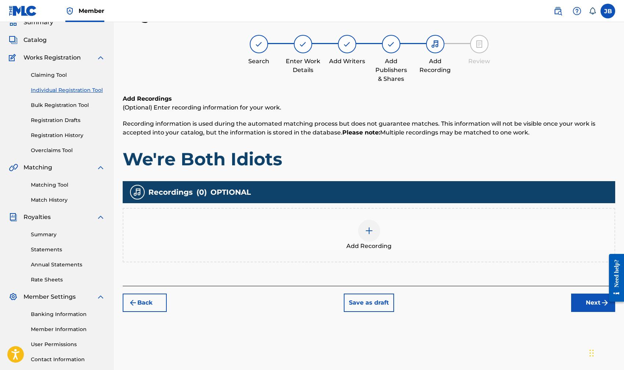
click at [375, 235] on div at bounding box center [369, 231] width 22 height 22
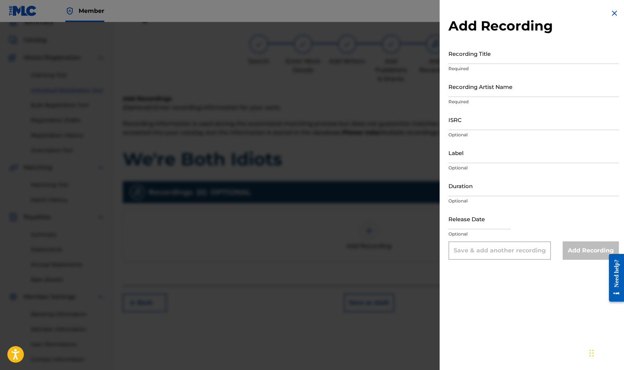
click at [457, 54] on input "Recording Title" at bounding box center [533, 53] width 170 height 21
type input "We're Both Idiots"
click at [459, 88] on input "Recording Artist Name" at bounding box center [533, 86] width 170 height 21
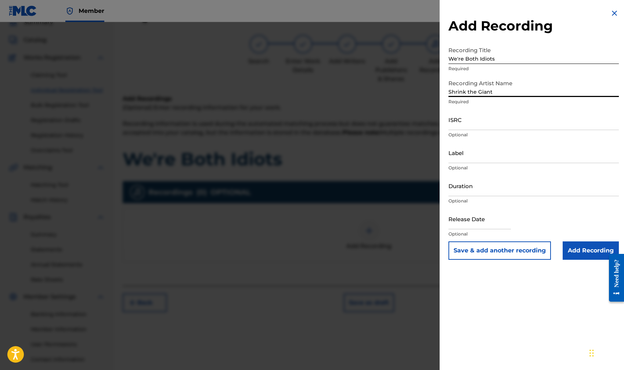
type input "Shrink the Giant"
click at [459, 125] on input "ISRC" at bounding box center [533, 119] width 170 height 21
paste input "ushm82560814"
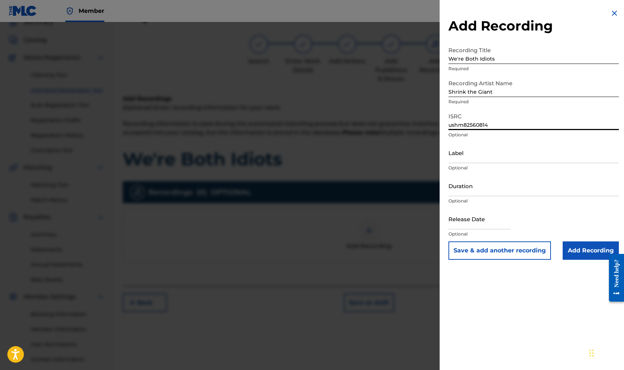
type input "ushm82560814"
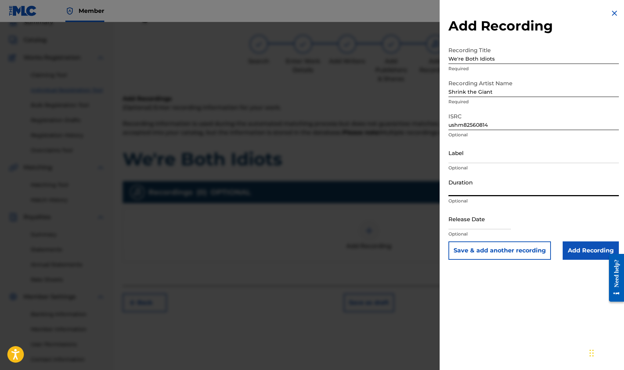
click at [458, 191] on input "Duration" at bounding box center [533, 185] width 170 height 21
type input "04:24"
click at [581, 277] on div "Add Recording Recording Title We're Both Idiots Required Recording Artist Name …" at bounding box center [533, 185] width 188 height 370
click at [580, 250] on input "Add Recording" at bounding box center [590, 250] width 56 height 18
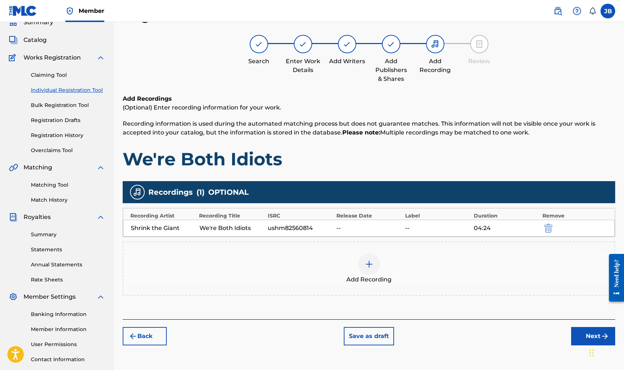
click at [587, 332] on button "Next" at bounding box center [593, 336] width 44 height 18
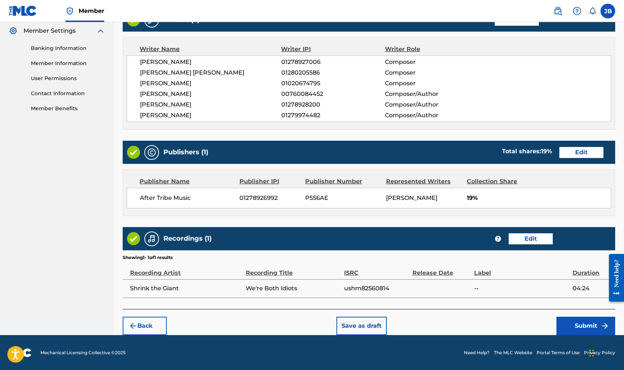
scroll to position [298, 0]
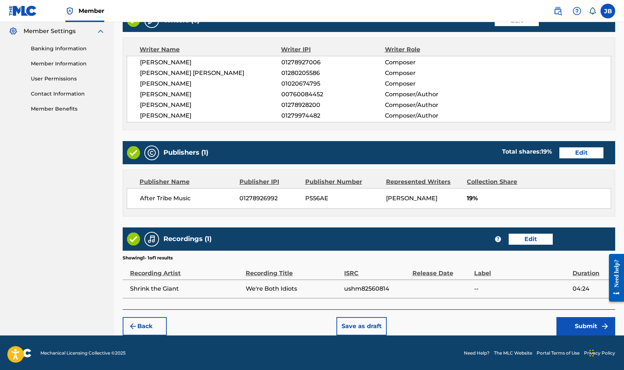
click at [590, 326] on button "Submit" at bounding box center [585, 326] width 59 height 18
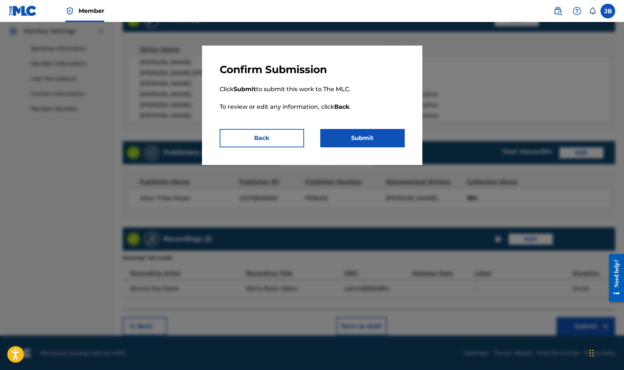
click at [352, 141] on button "Submit" at bounding box center [362, 138] width 84 height 18
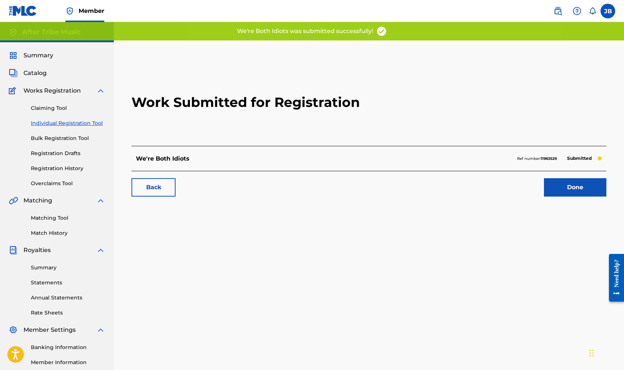
click at [564, 182] on link "Done" at bounding box center [575, 187] width 62 height 18
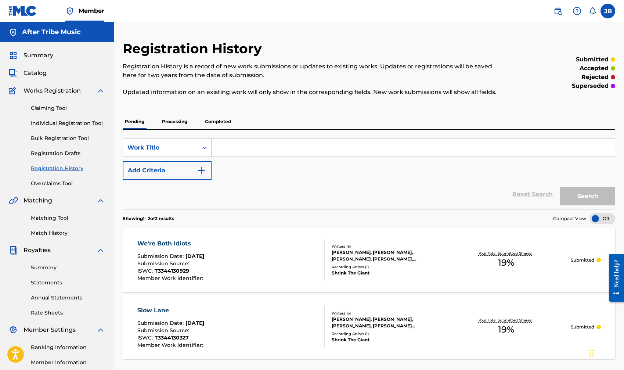
click at [606, 15] on label at bounding box center [607, 11] width 15 height 15
click at [608, 11] on input "[PERSON_NAME]-[PERSON_NAME] [PERSON_NAME][EMAIL_ADDRESS][DOMAIN_NAME] Notificat…" at bounding box center [608, 11] width 0 height 0
